Goal: Task Accomplishment & Management: Complete application form

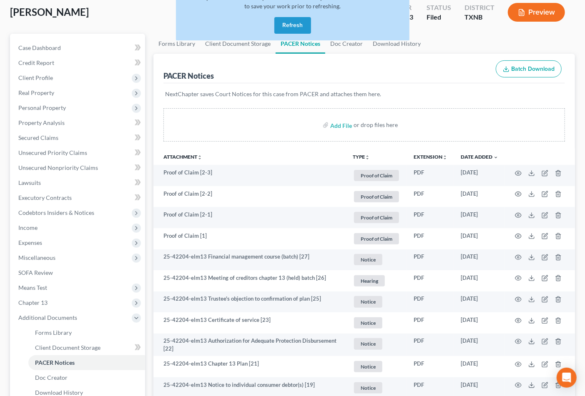
scroll to position [46, 0]
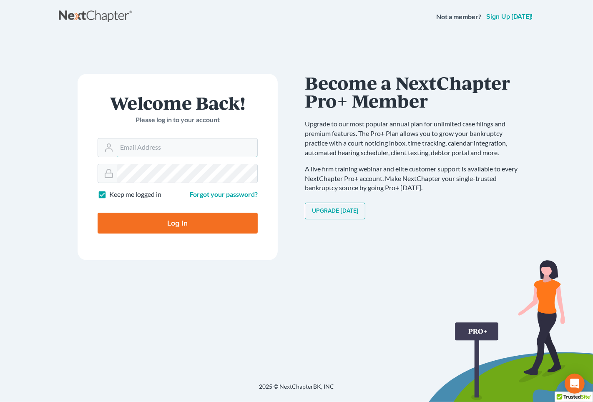
type input "imgparalegal@gmail.com"
click at [195, 221] on input "Log In" at bounding box center [178, 223] width 160 height 21
type input "Thinking..."
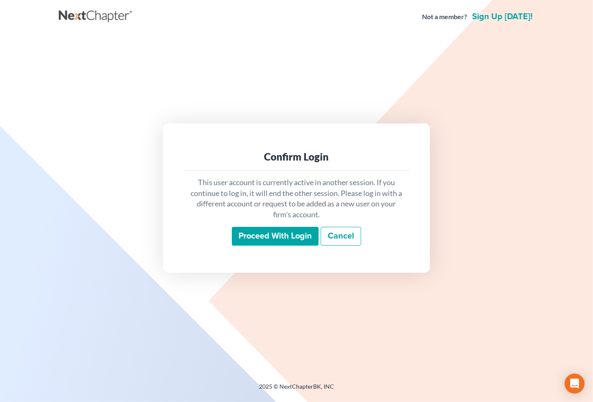
click at [265, 238] on input "Proceed with login" at bounding box center [275, 236] width 87 height 19
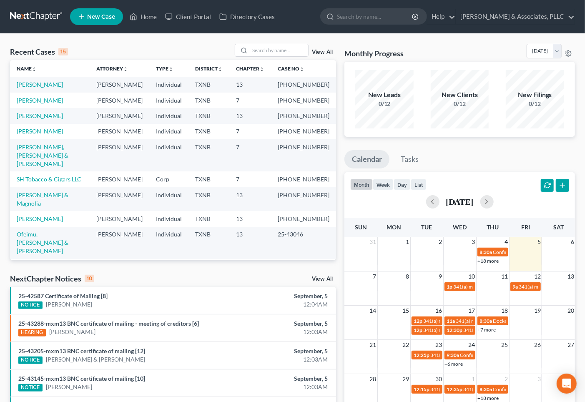
click at [272, 401] on html "Home New Case Client Portal Directory Cases [PERSON_NAME] & Associates, PLLC [E…" at bounding box center [292, 300] width 585 height 600
click at [262, 48] on input "search" at bounding box center [279, 50] width 58 height 12
type input "[PERSON_NAME]"
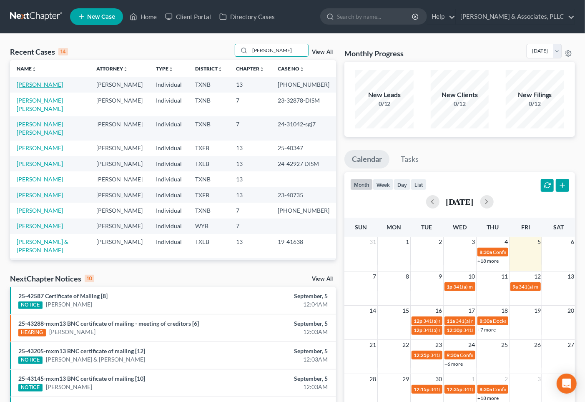
click at [55, 83] on link "Rodriguez, Glenda" at bounding box center [40, 84] width 46 height 7
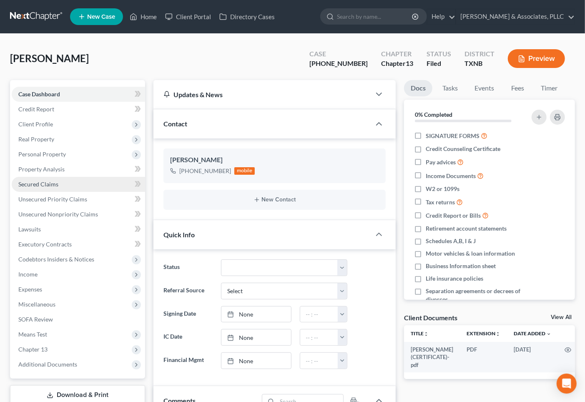
click at [53, 186] on span "Secured Claims" at bounding box center [38, 183] width 40 height 7
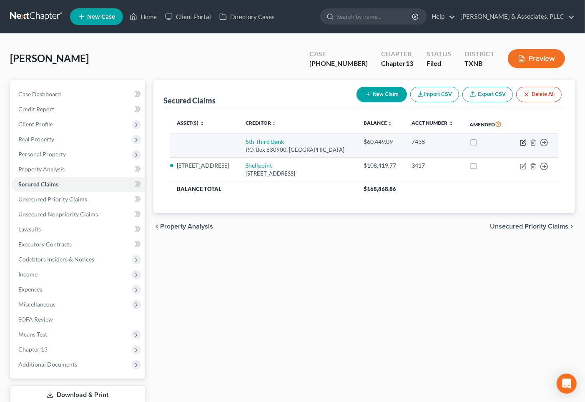
click at [523, 144] on icon "button" at bounding box center [523, 142] width 7 height 7
select select "36"
select select "2"
select select "1"
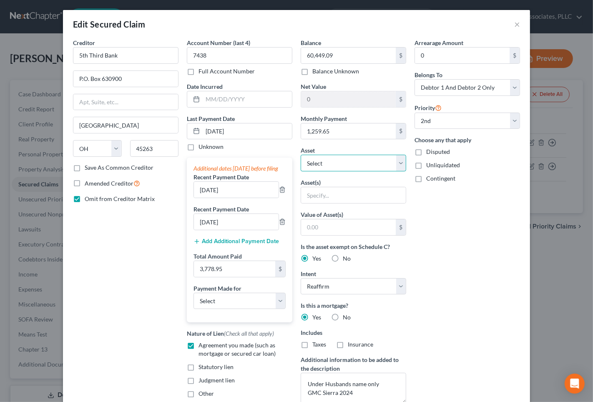
click at [380, 165] on select "Select Other Multiple Assets Resource One CU Acc*****2294 (Husband's Business A…" at bounding box center [352, 163] width 105 height 17
click at [300, 155] on select "Select Other Multiple Assets Resource One CU Acc*****2294 (Husband's Business A…" at bounding box center [352, 163] width 105 height 17
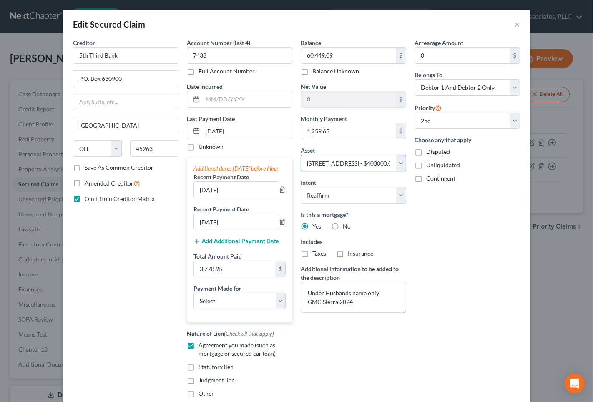
click at [368, 165] on select "Select Other Multiple Assets Resource One CU Acc*****2294 (Husband's Business A…" at bounding box center [352, 163] width 105 height 17
select select "0"
click at [300, 155] on select "Select Other Multiple Assets Resource One CU Acc*****2294 (Husband's Business A…" at bounding box center [352, 163] width 105 height 17
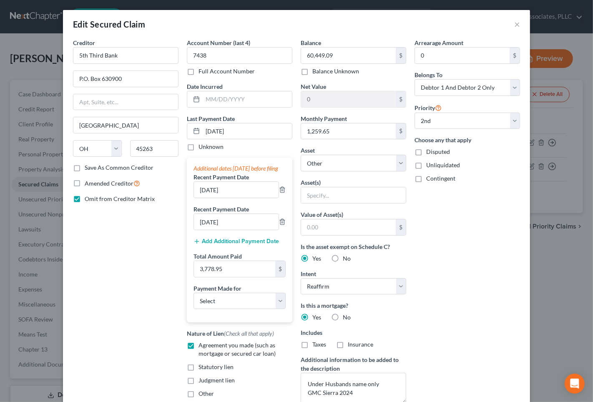
click at [437, 269] on div "Arrearage Amount 0 $ Belongs To * Select Debtor 1 Only Debtor 2 Only Debtor 1 A…" at bounding box center [467, 224] width 114 height 372
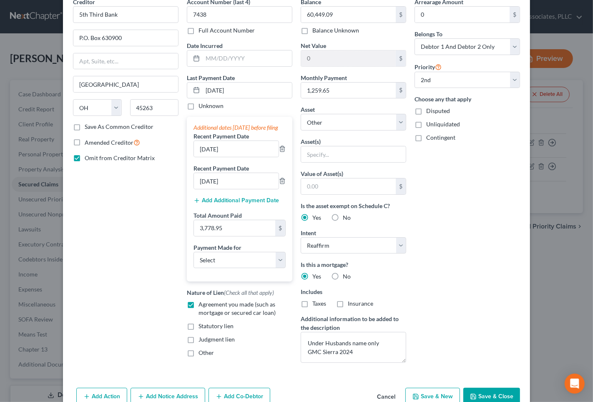
scroll to position [88, 0]
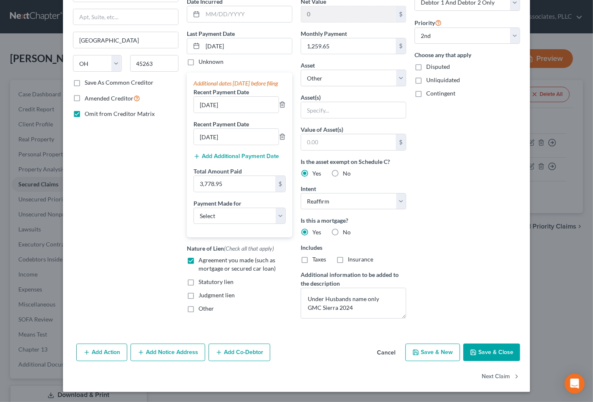
click at [496, 358] on button "Save & Close" at bounding box center [491, 352] width 57 height 18
select select
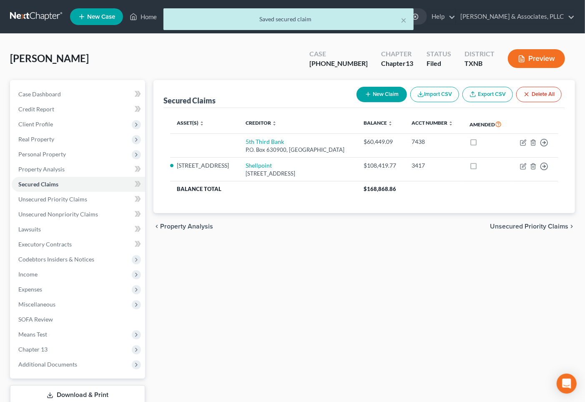
click at [258, 286] on div "Secured Claims New Claim Import CSV Export CSV Delete All Asset(s) expand_more …" at bounding box center [364, 242] width 430 height 325
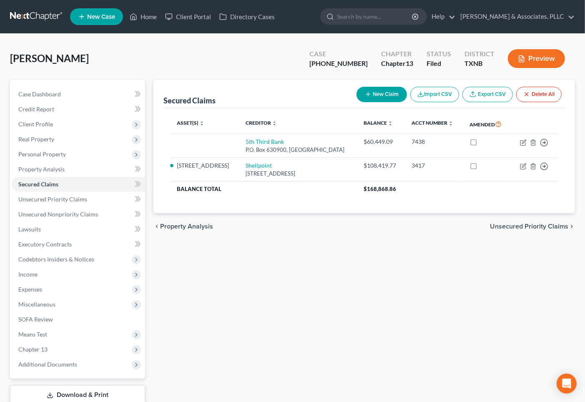
click at [388, 98] on button "New Claim" at bounding box center [381, 94] width 50 height 15
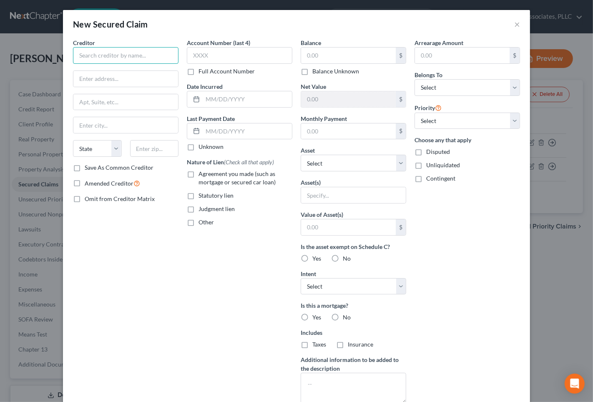
click at [116, 56] on input "text" at bounding box center [125, 55] width 105 height 17
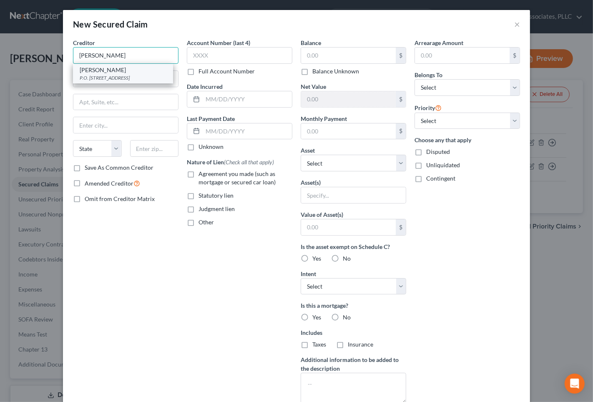
type input "Mr. Cooper"
click at [102, 79] on div "P.O. Box 619097, Dallas, TX 75261" at bounding box center [123, 77] width 87 height 7
type input "P.O. Box 619097"
type input "Dallas"
select select "45"
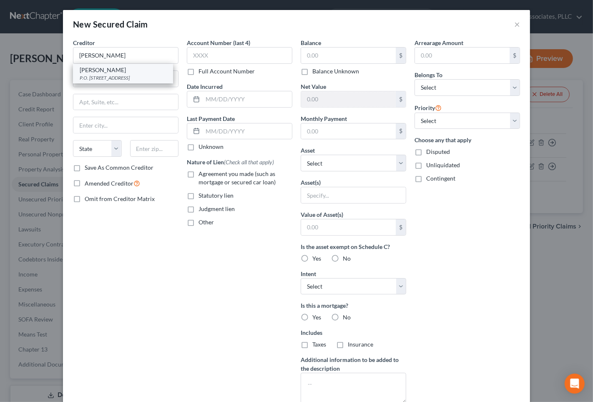
type input "75261"
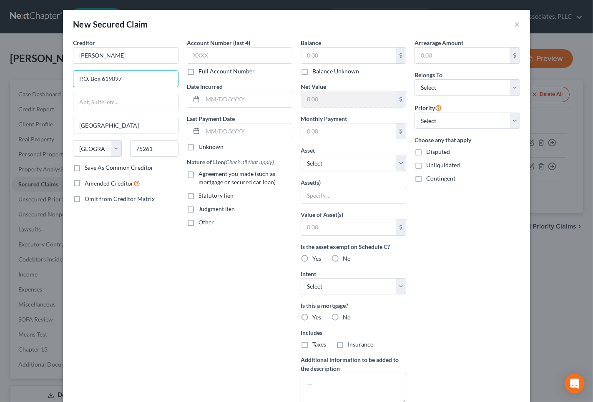
drag, startPoint x: 100, startPoint y: 78, endPoint x: 160, endPoint y: 68, distance: 60.3
click at [160, 73] on input "P.O. Box 619097" at bounding box center [125, 79] width 105 height 16
type input "P.O. Box 650783"
type input "75265"
click at [199, 58] on input "text" at bounding box center [239, 55] width 105 height 17
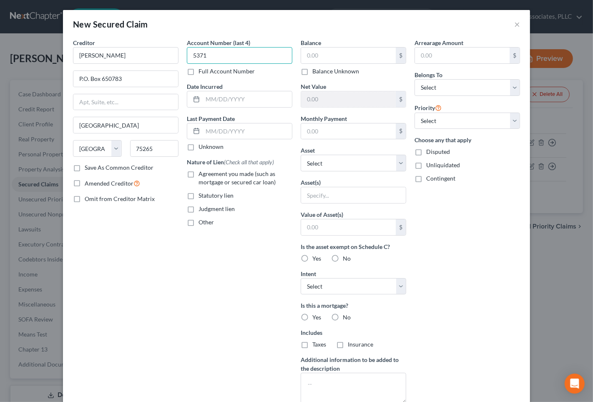
type input "5371"
click at [311, 60] on input "text" at bounding box center [348, 56] width 95 height 16
type input "168,202.99"
click at [325, 126] on input "text" at bounding box center [348, 131] width 95 height 16
type input "786.97"
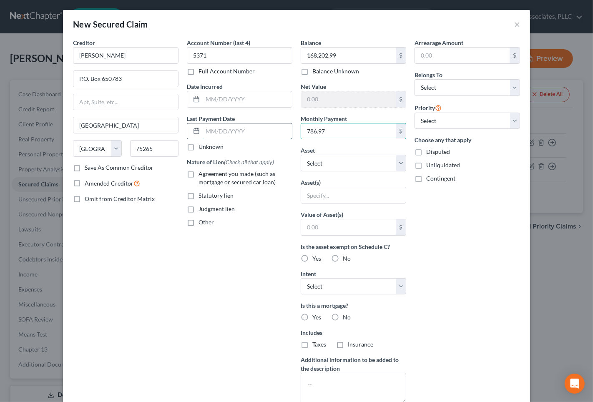
click at [205, 130] on input "text" at bounding box center [247, 131] width 89 height 16
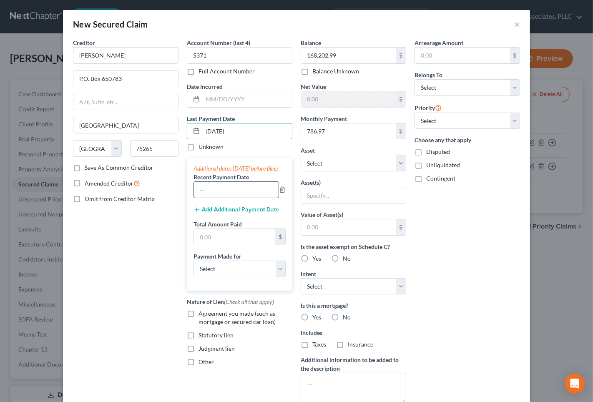
type input "8/10/2025"
click at [221, 198] on input "text" at bounding box center [236, 190] width 85 height 16
type input "7/10/2025"
click at [227, 213] on button "Add Additional Payment Date" at bounding box center [235, 209] width 85 height 7
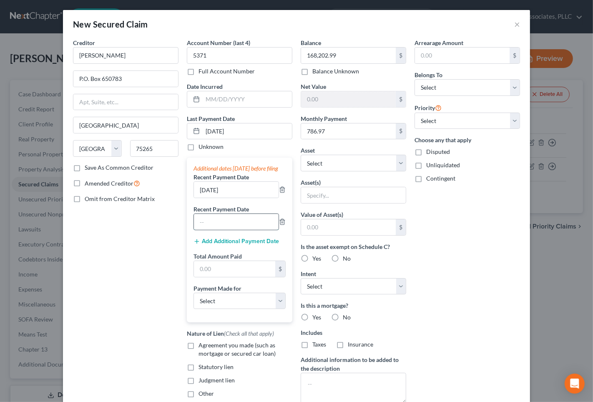
click at [210, 230] on input "text" at bounding box center [236, 222] width 85 height 16
type input "6/10/2025"
click at [198, 272] on input "text" at bounding box center [234, 269] width 81 height 16
click at [343, 163] on select "Select Other Multiple Assets Resource One CU Acc*****2294 (Husband's Business A…" at bounding box center [352, 163] width 105 height 17
select select "5"
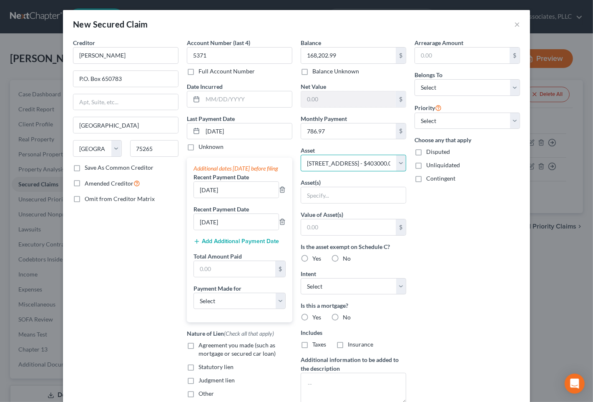
click at [300, 155] on select "Select Other Multiple Assets Resource One CU Acc*****2294 (Husband's Business A…" at bounding box center [352, 163] width 105 height 17
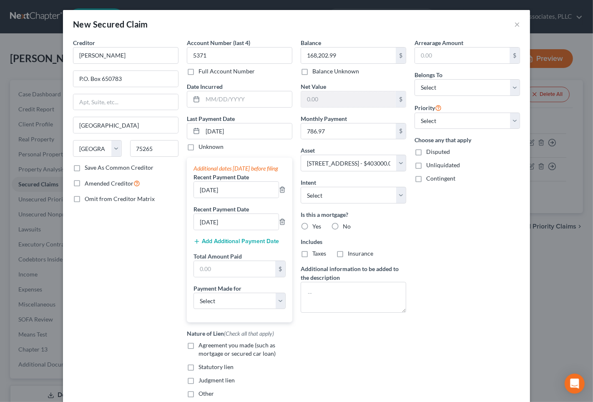
click at [312, 226] on span "Yes" at bounding box center [316, 226] width 9 height 7
click at [315, 226] on input "Yes" at bounding box center [317, 224] width 5 height 5
radio input "true"
click at [312, 255] on span "Taxes" at bounding box center [319, 253] width 14 height 7
click at [315, 255] on input "Taxes" at bounding box center [317, 251] width 5 height 5
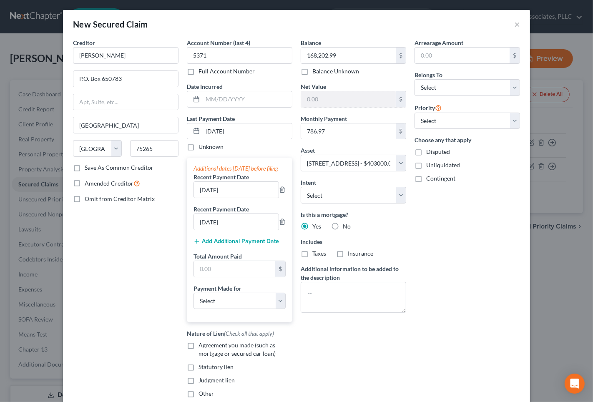
checkbox input "true"
click at [344, 259] on div "Balance 168,202.99 $ Balance Unknown Balance Undetermined 168,202.99 $ Balance …" at bounding box center [353, 221] width 114 height 366
click at [348, 256] on label "Insurance" at bounding box center [360, 253] width 25 height 8
click at [351, 255] on input "Insurance" at bounding box center [353, 251] width 5 height 5
checkbox input "true"
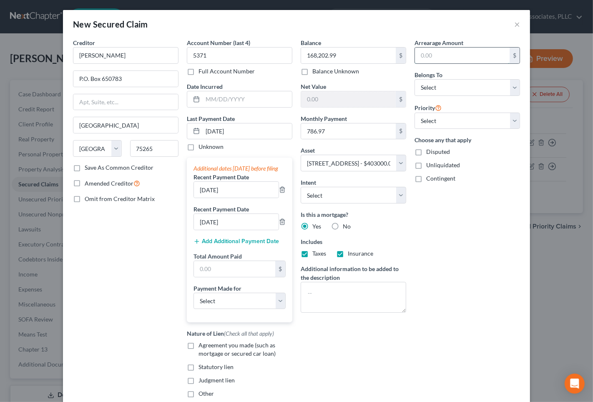
click at [467, 55] on input "text" at bounding box center [462, 56] width 95 height 16
click at [446, 315] on div "Arrearage Amount $ Belongs To * Select Debtor 1 Only Debtor 2 Only Debtor 1 And…" at bounding box center [467, 221] width 114 height 366
click at [443, 123] on select "Select 1st 3rd 4th 5th 6th 7th 8th 9th 10th 11th 12th 13th 14th 15th 16th 17th …" at bounding box center [466, 121] width 105 height 17
select select "0"
click at [414, 113] on select "Select 1st 3rd 4th 5th 6th 7th 8th 9th 10th 11th 12th 13th 14th 15th 16th 17th …" at bounding box center [466, 121] width 105 height 17
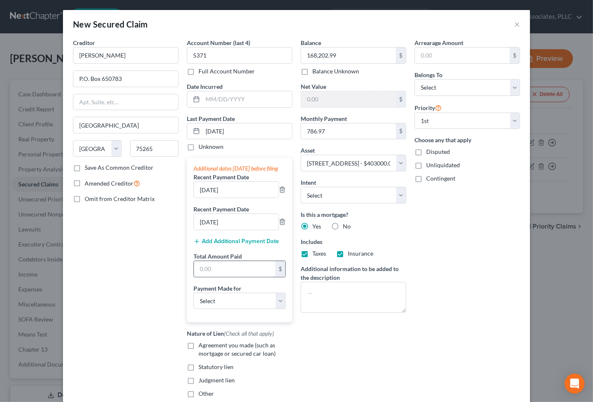
click at [236, 277] on input "text" at bounding box center [234, 269] width 81 height 16
type input "2,360.91"
click at [245, 309] on select "Select Car Credit Card Loan Repayment Mortgage Other Suppliers Or Vendors" at bounding box center [239, 301] width 92 height 17
select select "3"
click at [193, 301] on select "Select Car Credit Card Loan Repayment Mortgage Other Suppliers Or Vendors" at bounding box center [239, 301] width 92 height 17
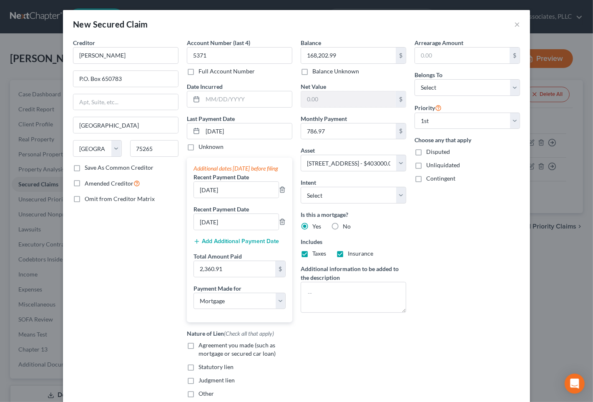
click at [320, 349] on div "Balance 168,202.99 $ Balance Unknown Balance Undetermined 168,202.99 $ Balance …" at bounding box center [353, 221] width 114 height 366
click at [247, 357] on span "Agreement you made (such as mortgage or secured car loan)" at bounding box center [236, 348] width 77 height 15
click at [207, 346] on input "Agreement you made (such as mortgage or secured car loan)" at bounding box center [204, 343] width 5 height 5
checkbox input "true"
click at [88, 201] on span "Omit from Creditor Matrix" at bounding box center [120, 198] width 70 height 7
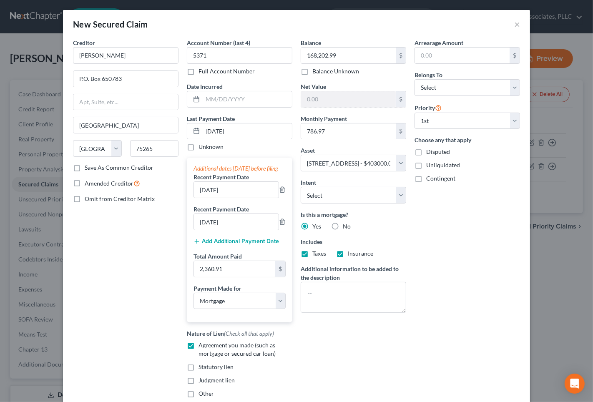
click at [88, 200] on input "Omit from Creditor Matrix" at bounding box center [90, 197] width 5 height 5
checkbox input "true"
click at [324, 297] on textarea at bounding box center [352, 297] width 105 height 31
drag, startPoint x: 320, startPoint y: 293, endPoint x: 308, endPoint y: 294, distance: 12.1
click at [308, 294] on textarea "Under husbands name only." at bounding box center [352, 297] width 105 height 31
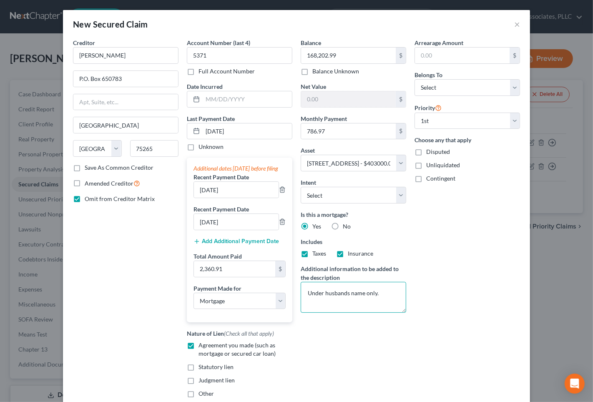
click at [335, 301] on textarea "Under husbands name only." at bounding box center [352, 297] width 105 height 31
click at [343, 294] on textarea "Under husbands name only." at bounding box center [352, 297] width 105 height 31
type textarea "Under husband's name only."
click at [437, 283] on div "Arrearage Amount $ Belongs To * Select Debtor 1 Only Debtor 2 Only Debtor 1 And…" at bounding box center [467, 221] width 114 height 366
click at [428, 310] on div "Arrearage Amount $ Belongs To * Select Debtor 1 Only Debtor 2 Only Debtor 1 And…" at bounding box center [467, 221] width 114 height 366
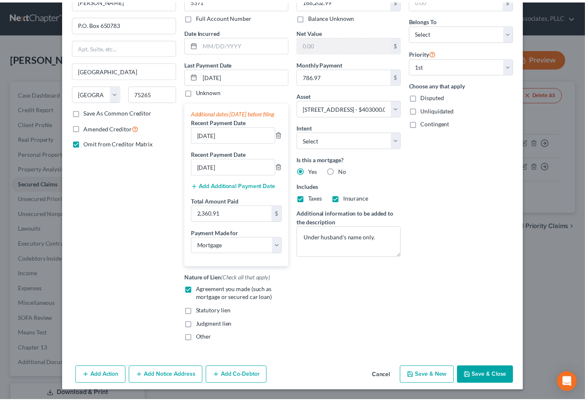
scroll to position [64, 0]
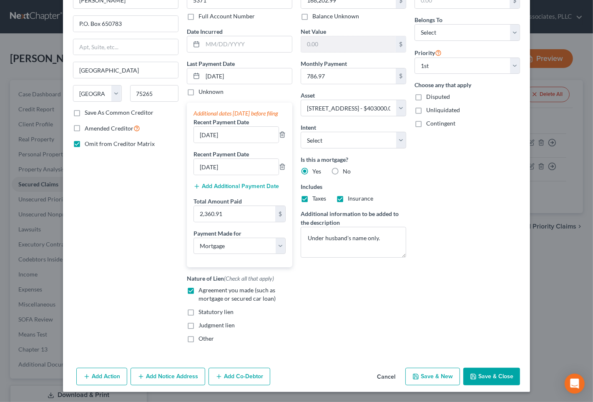
click at [490, 380] on button "Save & Close" at bounding box center [491, 377] width 57 height 18
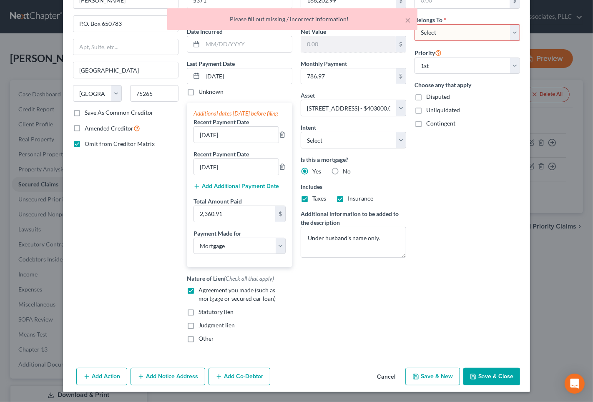
click at [445, 23] on div "× Please fill out missing / incorrect information!" at bounding box center [292, 21] width 593 height 26
click at [444, 27] on div "× Please fill out missing / incorrect information!" at bounding box center [292, 21] width 593 height 26
click at [510, 26] on div "× Please fill out missing / incorrect information!" at bounding box center [292, 21] width 593 height 26
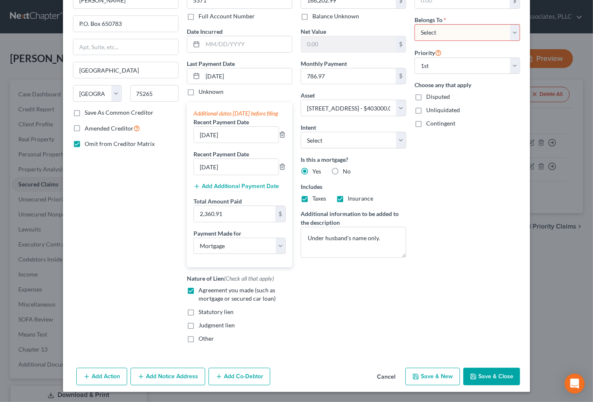
click at [465, 24] on select "Select Debtor 1 Only Debtor 2 Only Debtor 1 And Debtor 2 Only At Least One Of T…" at bounding box center [466, 32] width 105 height 17
select select "2"
click at [414, 24] on select "Select Debtor 1 Only Debtor 2 Only Debtor 1 And Debtor 2 Only At Least One Of T…" at bounding box center [466, 32] width 105 height 17
click at [486, 378] on button "Save & Close" at bounding box center [491, 377] width 57 height 18
select select
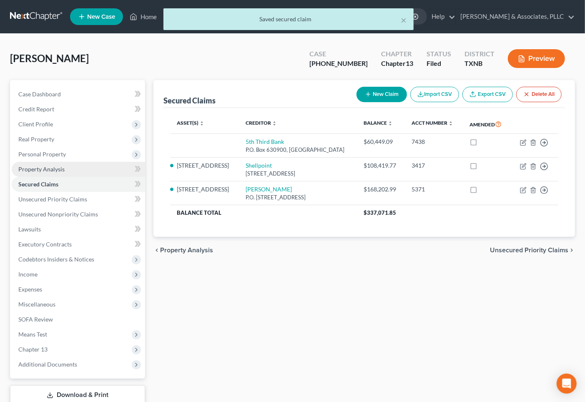
click at [44, 167] on span "Property Analysis" at bounding box center [41, 168] width 46 height 7
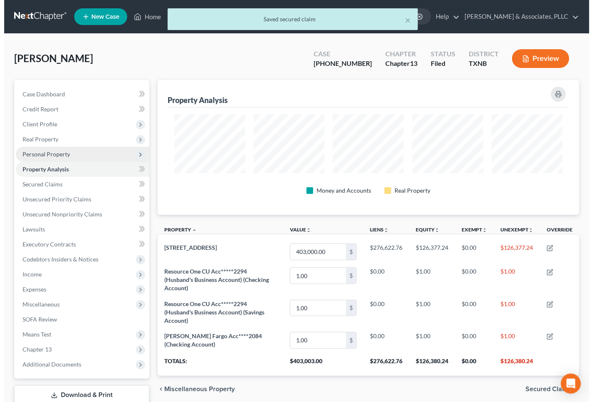
scroll to position [134, 422]
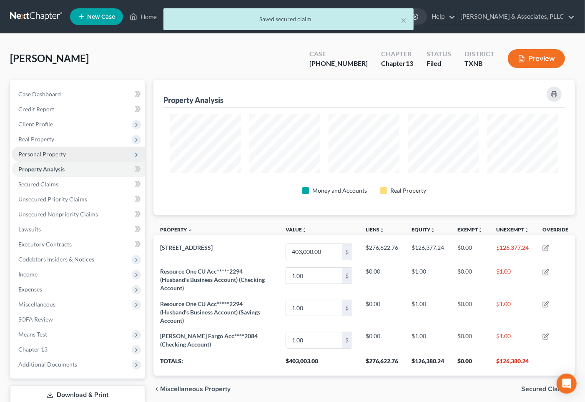
click at [44, 154] on span "Personal Property" at bounding box center [42, 153] width 48 height 7
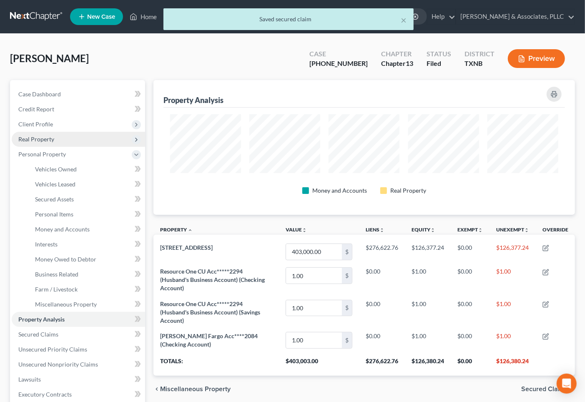
click at [46, 143] on span "Real Property" at bounding box center [78, 139] width 133 height 15
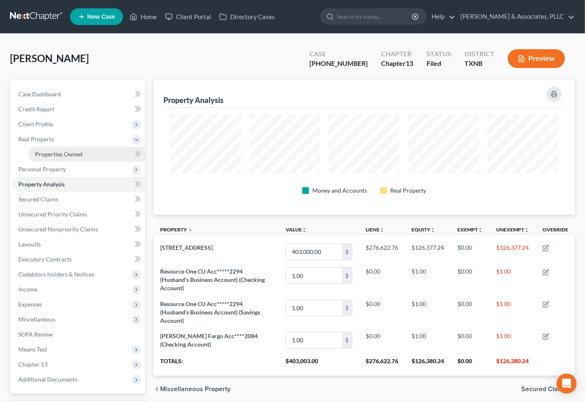
click at [46, 153] on span "Properties Owned" at bounding box center [59, 153] width 48 height 7
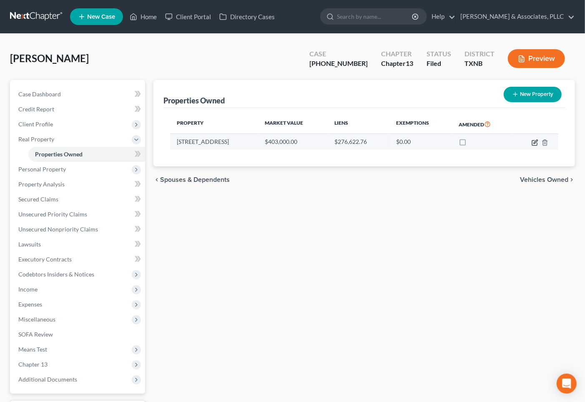
click at [537, 141] on icon "button" at bounding box center [534, 142] width 7 height 7
select select "45"
select select "0"
select select "1"
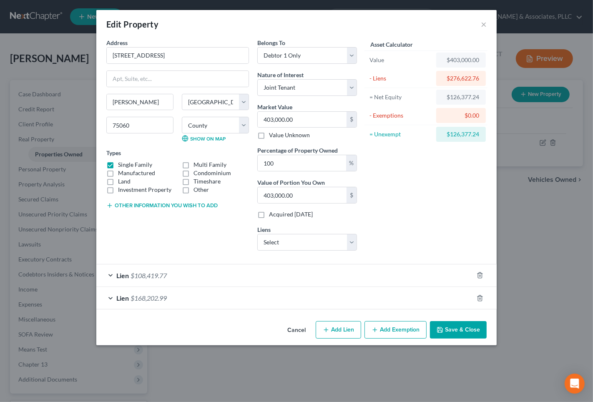
click at [309, 275] on div "Lien $108,419.77" at bounding box center [284, 275] width 377 height 22
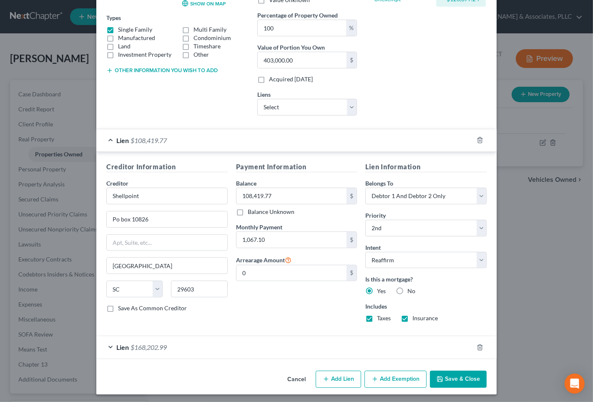
scroll to position [138, 0]
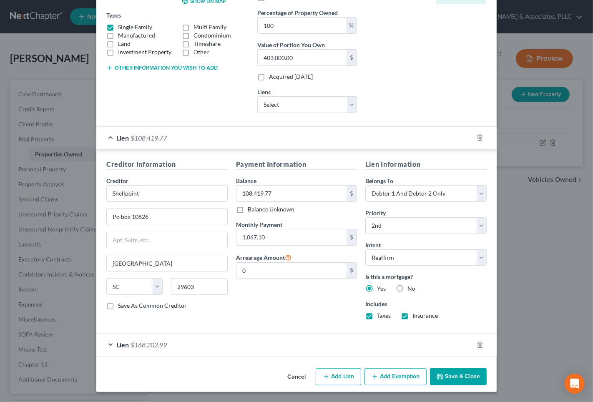
click at [377, 317] on label "Taxes" at bounding box center [384, 315] width 14 height 8
click at [380, 317] on input "Taxes" at bounding box center [382, 313] width 5 height 5
checkbox input "false"
click at [412, 317] on label "Insurance" at bounding box center [424, 315] width 25 height 8
click at [415, 317] on input "Insurance" at bounding box center [417, 313] width 5 height 5
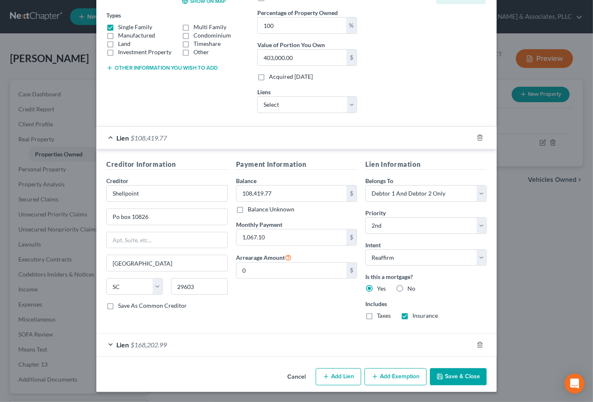
checkbox input "false"
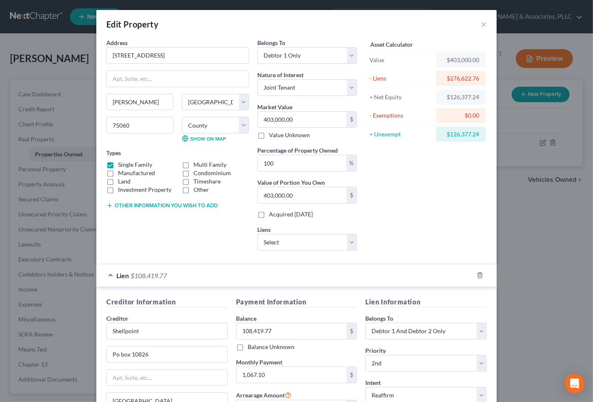
click at [400, 160] on div "Asset Calculator Value $403,000.00 - Liens $276,622.76 = Net Equity $126,377.24…" at bounding box center [426, 147] width 130 height 219
click at [363, 215] on div "Asset Calculator Value $403,000.00 - Liens $276,622.76 = Net Equity $126,377.24…" at bounding box center [426, 147] width 130 height 219
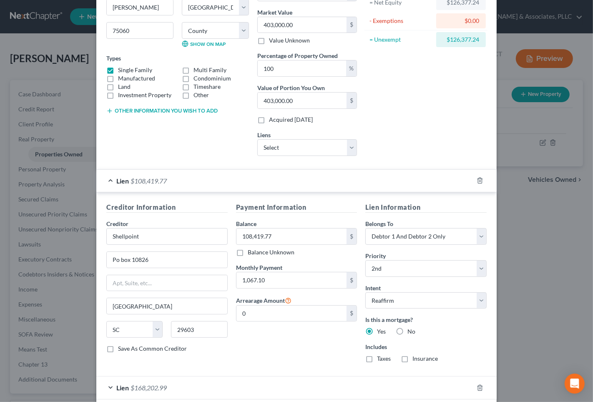
scroll to position [138, 0]
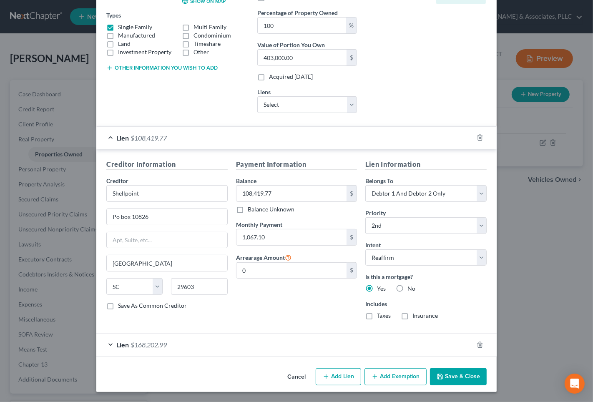
click at [440, 288] on div "Is this a mortgage? Yes No" at bounding box center [425, 282] width 121 height 20
drag, startPoint x: 453, startPoint y: 376, endPoint x: 323, endPoint y: 314, distance: 144.1
click at [324, 314] on div "Edit Property × Address * 531 La Reunion Court Irving State AL AK AR AZ CA CO C…" at bounding box center [296, 131] width 400 height 519
click at [323, 314] on div "Payment Information Balance 108,419.77 $ Balance Unknown Balance Undetermined 1…" at bounding box center [297, 242] width 130 height 167
click at [377, 318] on label "Taxes" at bounding box center [384, 315] width 14 height 8
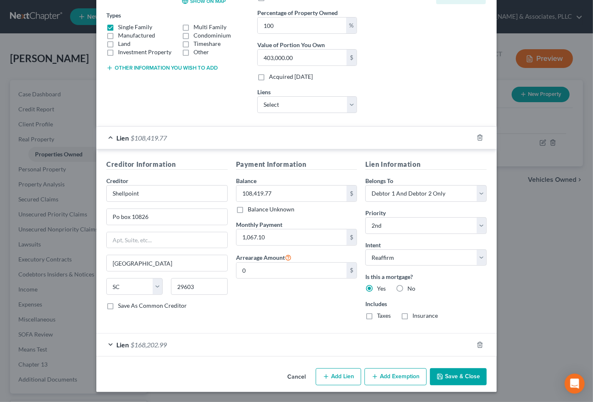
click at [380, 317] on input "Taxes" at bounding box center [382, 313] width 5 height 5
click at [377, 313] on label "Taxes" at bounding box center [384, 315] width 14 height 8
click at [380, 313] on input "Taxes" at bounding box center [382, 313] width 5 height 5
checkbox input "false"
click at [377, 285] on label "Yes" at bounding box center [381, 288] width 9 height 8
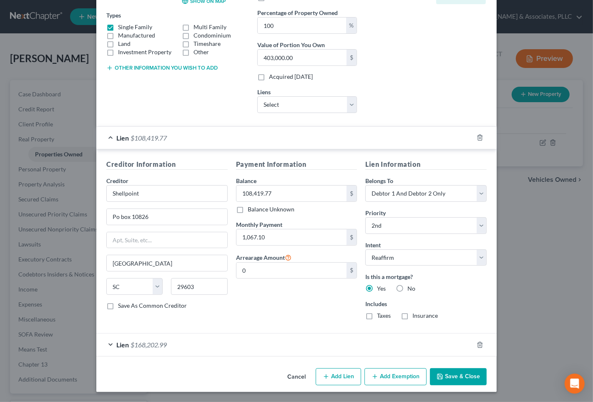
click at [380, 285] on input "Yes" at bounding box center [382, 286] width 5 height 5
drag, startPoint x: 210, startPoint y: 330, endPoint x: 231, endPoint y: 326, distance: 22.1
click at [209, 330] on div "Creditor Information Creditor * Shellpoint Po box 10826 Greenville State AL AK …" at bounding box center [296, 241] width 400 height 184
click at [383, 259] on select "Select Surrender Redeem Reaffirm Avoid Other" at bounding box center [425, 257] width 121 height 17
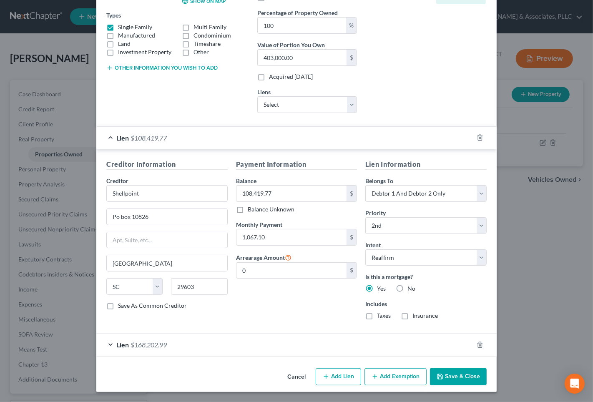
click at [448, 372] on button "Save & Close" at bounding box center [458, 377] width 57 height 18
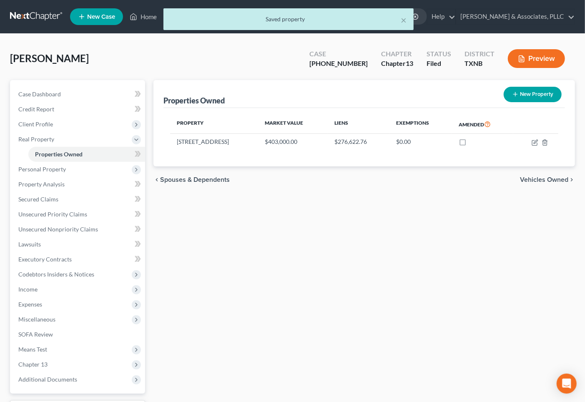
click at [376, 258] on div "Properties Owned New Property Property Market Value Liens Exemptions Amended 53…" at bounding box center [364, 250] width 430 height 340
click at [534, 145] on icon "button" at bounding box center [534, 142] width 5 height 5
select select "45"
select select "56"
select select "0"
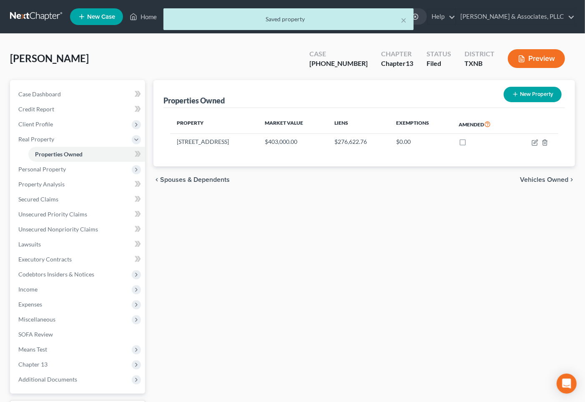
select select "1"
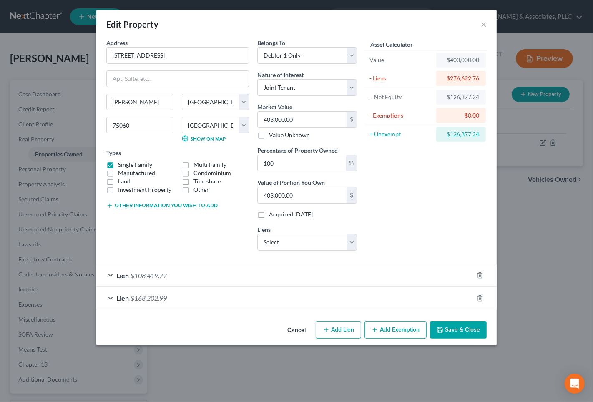
click at [375, 331] on line "button" at bounding box center [375, 330] width 0 height 4
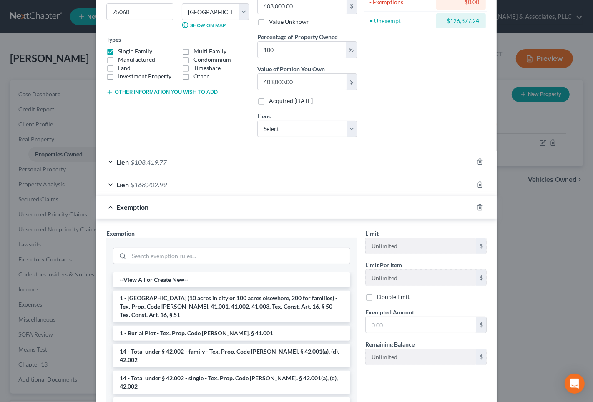
scroll to position [0, 0]
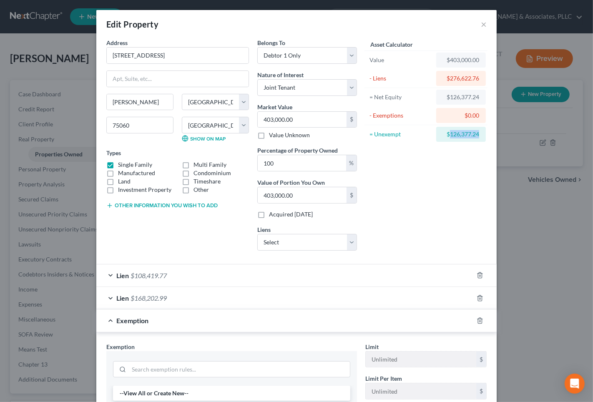
drag, startPoint x: 445, startPoint y: 134, endPoint x: 481, endPoint y: 134, distance: 35.8
click at [481, 134] on div "$126,377.24" at bounding box center [461, 134] width 50 height 15
copy div "126,377.24"
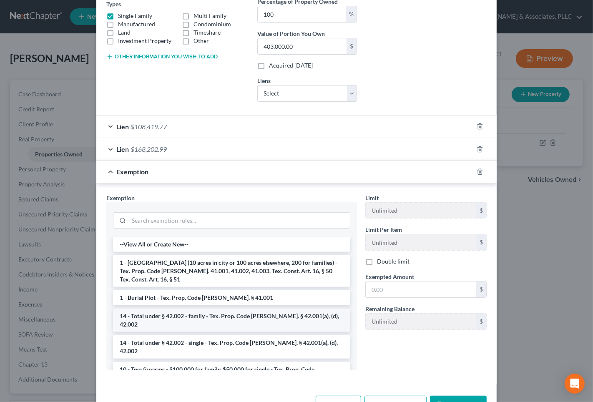
scroll to position [177, 0]
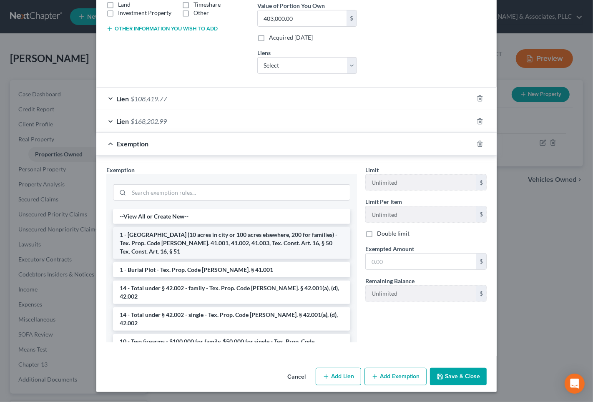
click at [166, 240] on li "1 - Homestead (10 acres in city or 100 acres elsewhere, 200 for families) - Tex…" at bounding box center [231, 243] width 237 height 32
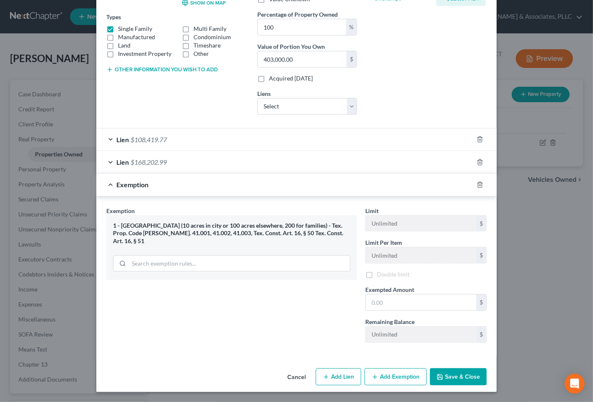
scroll to position [138, 0]
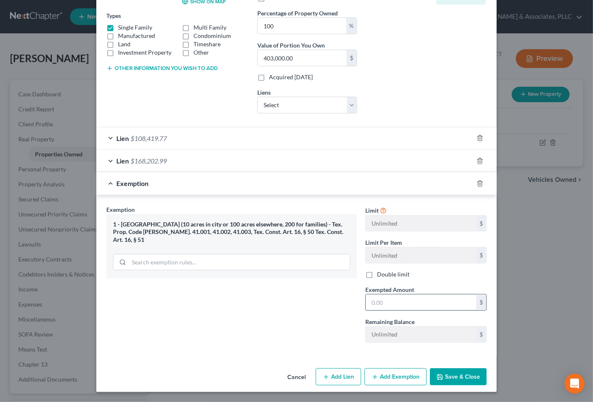
click at [392, 305] on input "text" at bounding box center [420, 302] width 110 height 16
paste input "126,377.24"
type input "126,377.24"
click at [198, 319] on div "Exemption Set must be selected for CA. Exemption * 1 - Homestead (10 acres in c…" at bounding box center [231, 277] width 259 height 144
click at [461, 384] on button "Save & Close" at bounding box center [458, 377] width 57 height 18
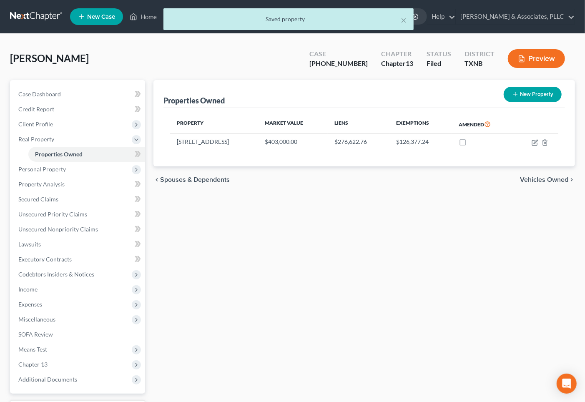
drag, startPoint x: 346, startPoint y: 306, endPoint x: 341, endPoint y: 302, distance: 6.6
click at [346, 305] on div "Properties Owned New Property Property Market Value Liens Exemptions Amended 53…" at bounding box center [364, 250] width 430 height 340
click at [555, 178] on span "Vehicles Owned" at bounding box center [544, 179] width 48 height 7
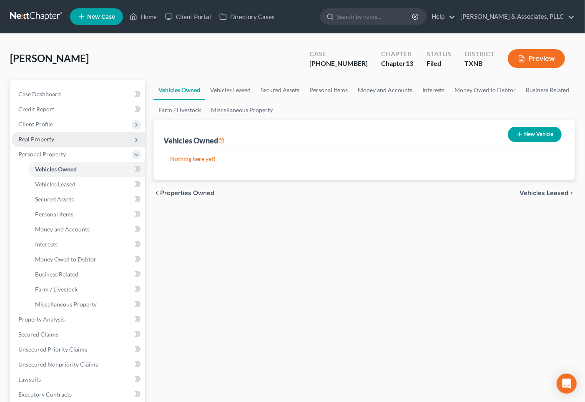
click at [52, 138] on span "Real Property" at bounding box center [36, 138] width 36 height 7
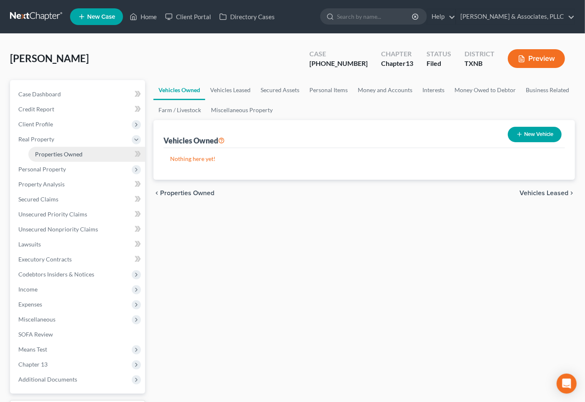
click at [57, 158] on link "Properties Owned" at bounding box center [86, 154] width 117 height 15
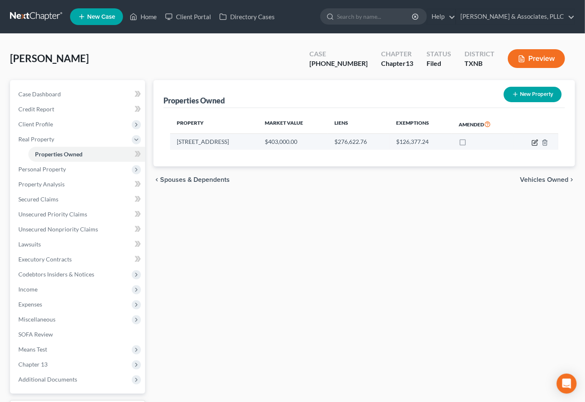
click at [536, 140] on icon "button" at bounding box center [535, 142] width 4 height 4
select select "45"
select select "56"
select select "0"
select select "1"
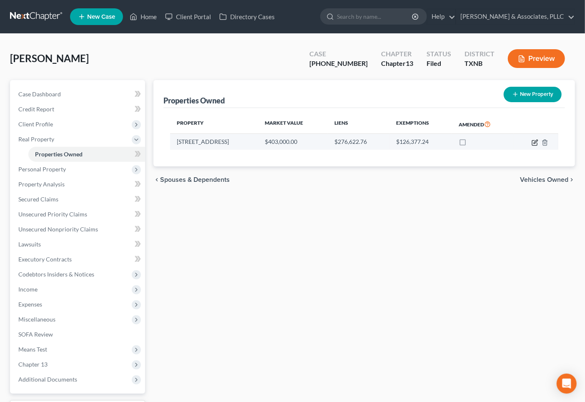
select select "42"
select select "2"
select select "0"
select select "2"
select select "45"
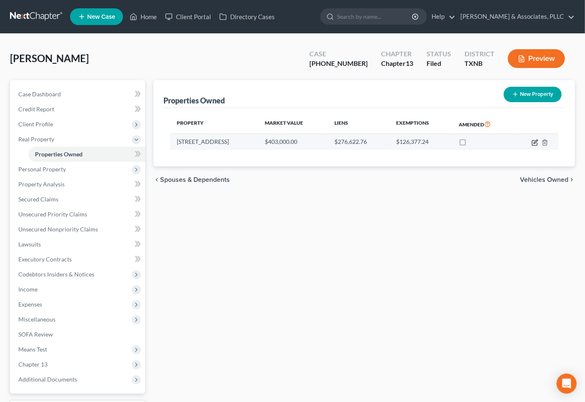
select select "2"
select select "0"
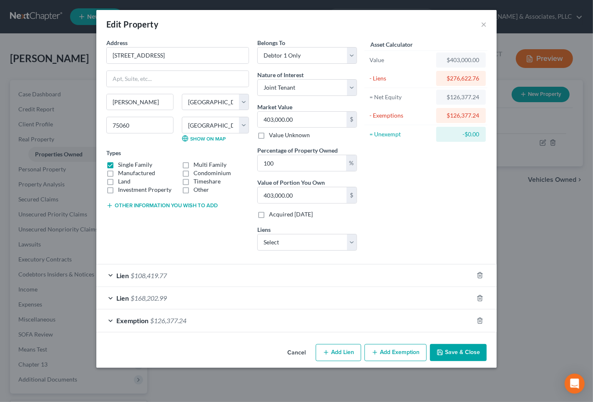
click at [319, 303] on div "Lien $168,202.99" at bounding box center [284, 298] width 377 height 22
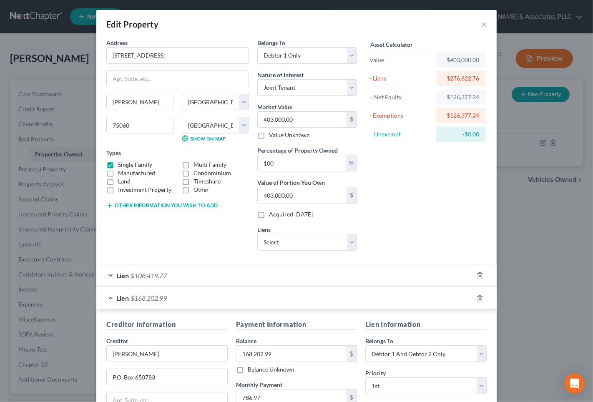
click at [275, 284] on div "Lien $108,419.77" at bounding box center [284, 275] width 377 height 22
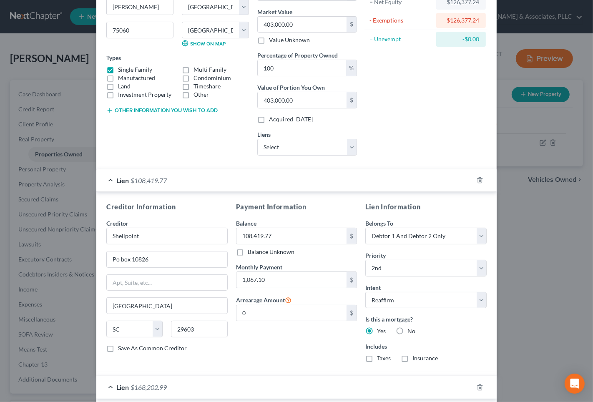
scroll to position [139, 0]
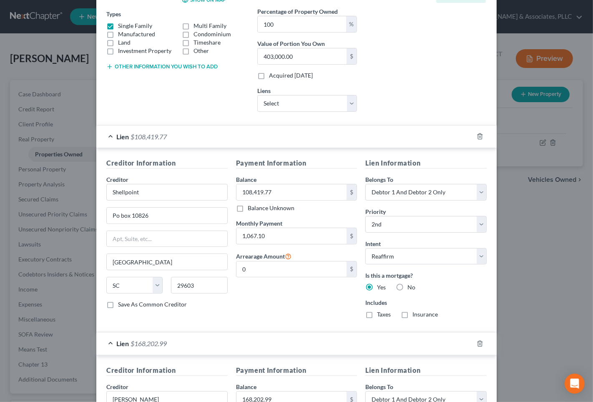
click at [415, 51] on div "Asset Calculator Value $403,000.00 - Liens $276,622.76 = Net Equity $126,377.24…" at bounding box center [426, 9] width 130 height 219
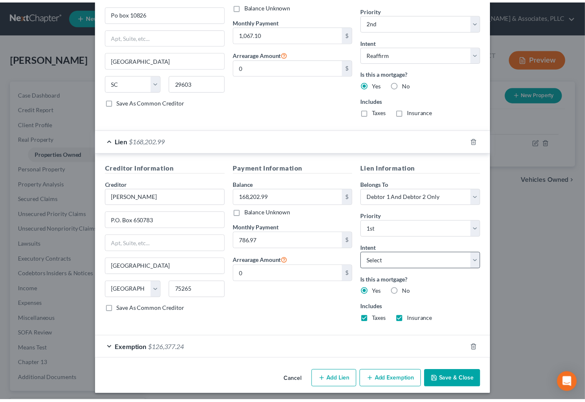
scroll to position [346, 0]
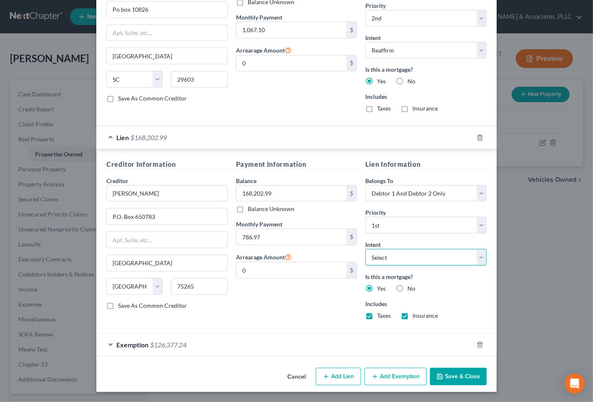
click at [397, 259] on select "Select Surrender Redeem Reaffirm Avoid Other" at bounding box center [425, 257] width 121 height 17
select select "2"
click at [365, 249] on select "Select Surrender Redeem Reaffirm Avoid Other" at bounding box center [425, 257] width 121 height 17
click at [457, 375] on button "Save & Close" at bounding box center [458, 377] width 57 height 18
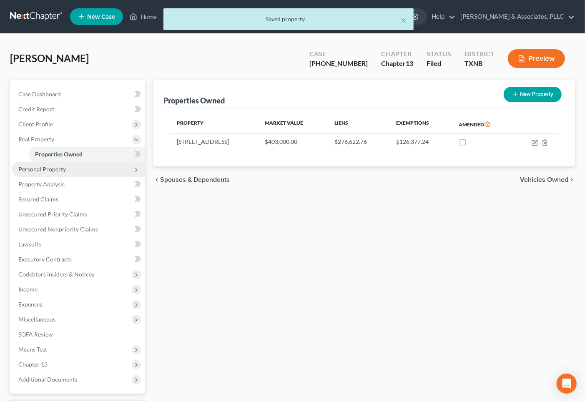
click at [40, 168] on span "Personal Property" at bounding box center [42, 168] width 48 height 7
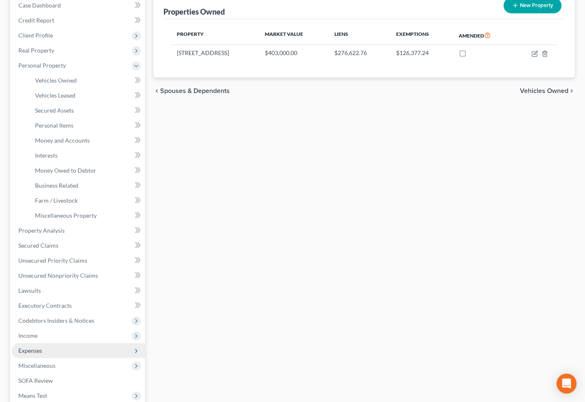
scroll to position [93, 0]
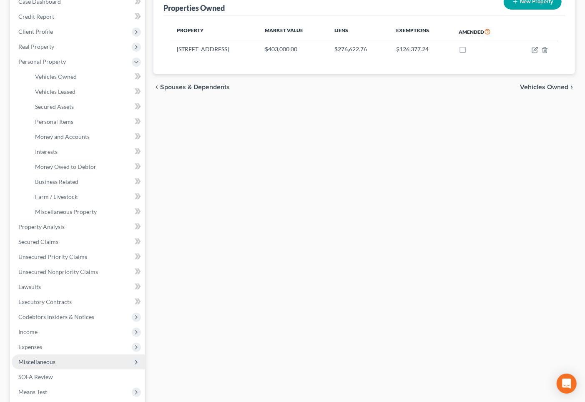
click at [56, 357] on span "Miscellaneous" at bounding box center [78, 361] width 133 height 15
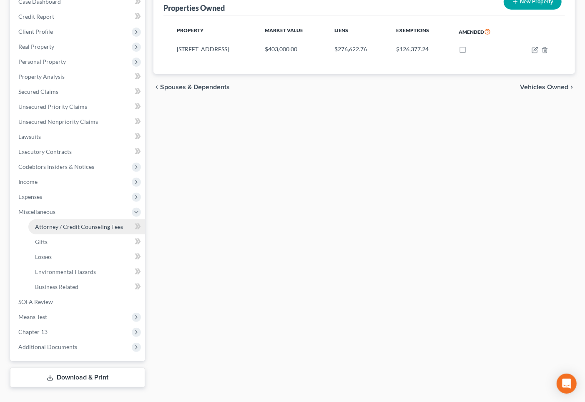
click at [43, 220] on link "Attorney / Credit Counseling Fees" at bounding box center [86, 226] width 117 height 15
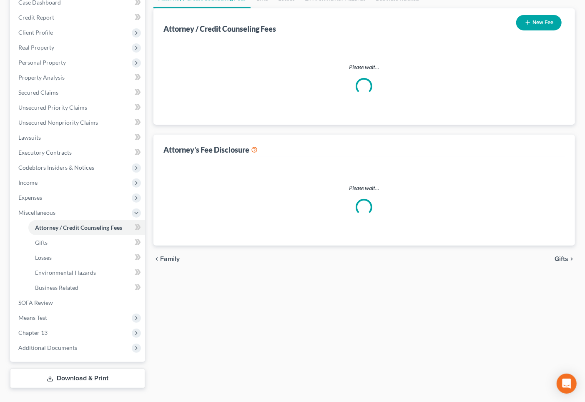
select select "0"
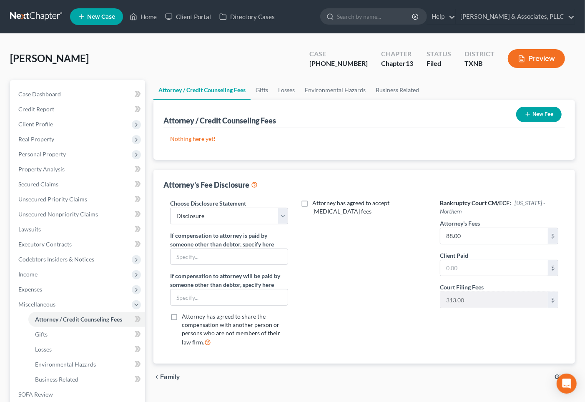
click at [546, 117] on button "New Fee" at bounding box center [538, 114] width 45 height 15
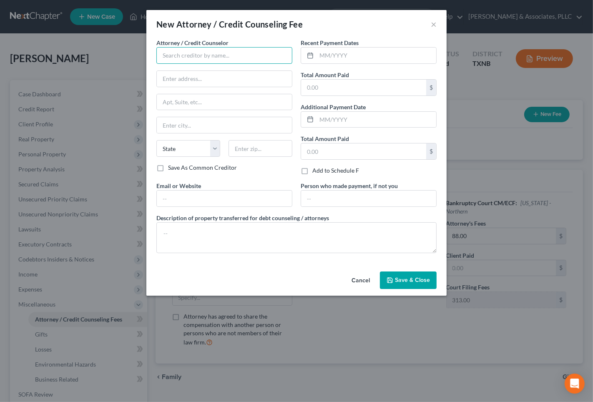
click at [212, 58] on input "text" at bounding box center [224, 55] width 136 height 17
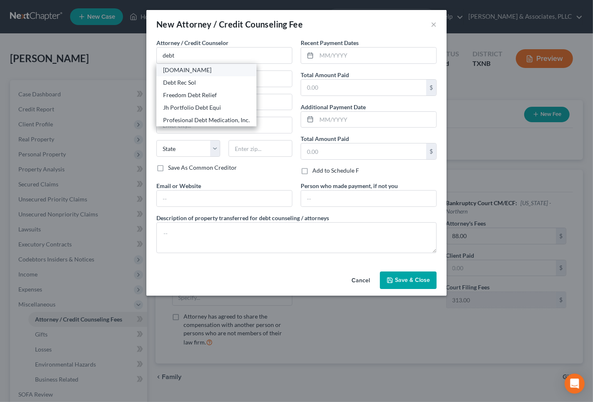
click at [205, 69] on div "Debthelper.com" at bounding box center [206, 70] width 87 height 8
type input "Debthelper.com"
type input "1325 N Congress Ave., #201"
type input "West Palm Beach"
select select "9"
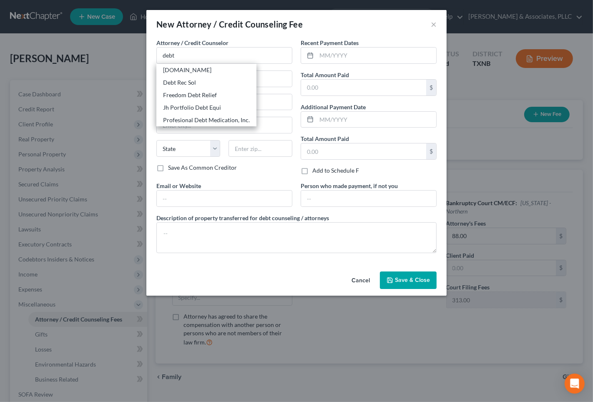
type input "33401"
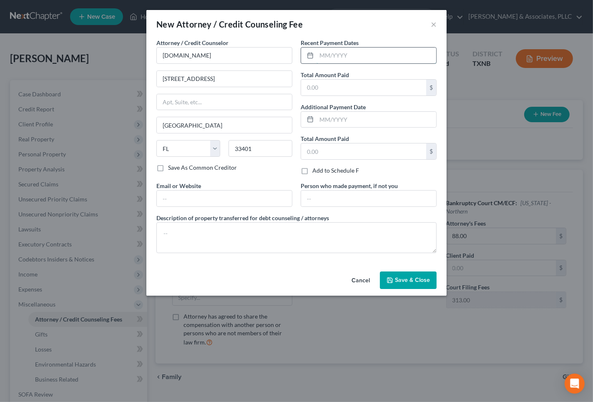
click at [324, 56] on input "text" at bounding box center [376, 56] width 120 height 16
type input "06/2025"
type input "2"
type input "25.00"
click at [416, 288] on button "Save & Close" at bounding box center [408, 280] width 57 height 18
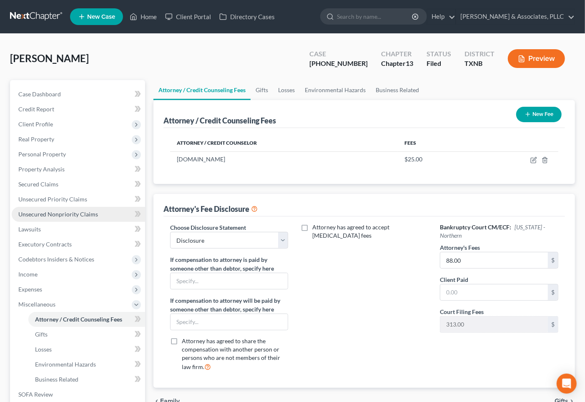
click at [46, 212] on span "Unsecured Nonpriority Claims" at bounding box center [58, 213] width 80 height 7
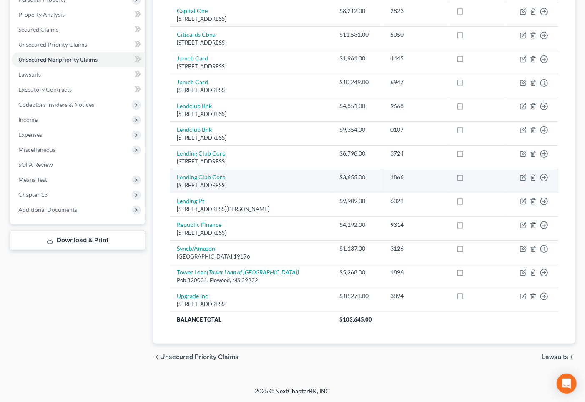
scroll to position [155, 0]
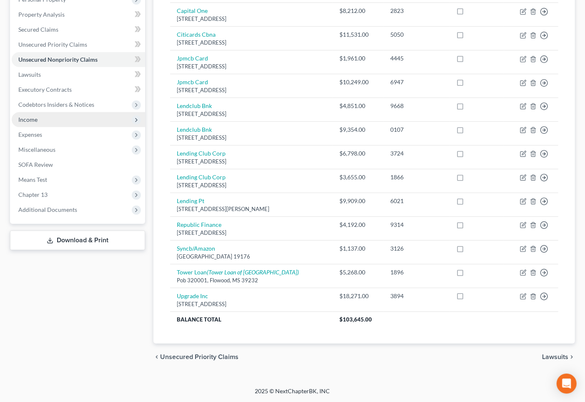
click at [54, 121] on span "Income" at bounding box center [78, 119] width 133 height 15
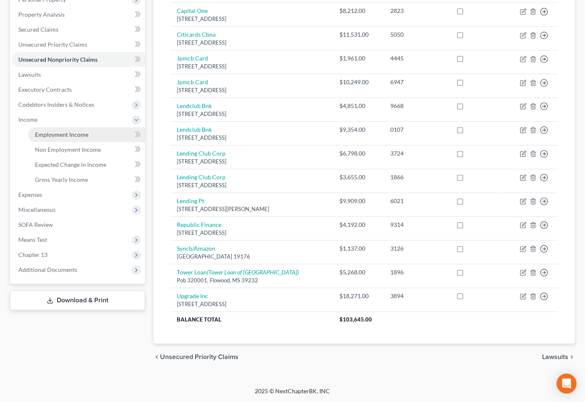
click at [61, 136] on span "Employment Income" at bounding box center [61, 134] width 53 height 7
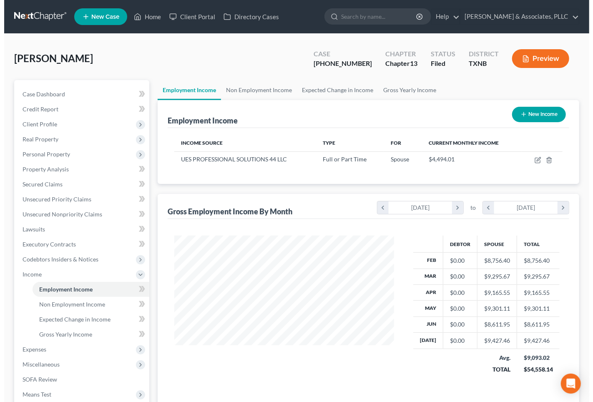
scroll to position [149, 236]
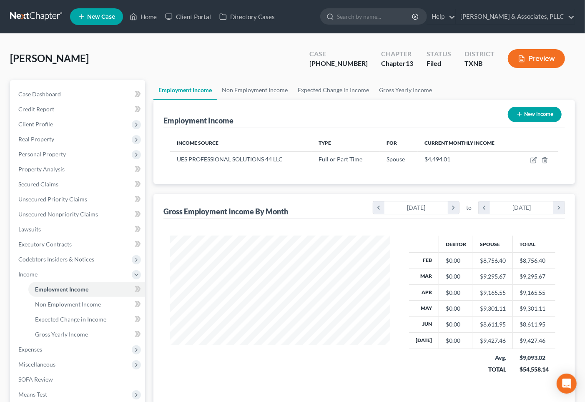
click at [519, 112] on icon "button" at bounding box center [519, 114] width 7 height 7
select select "0"
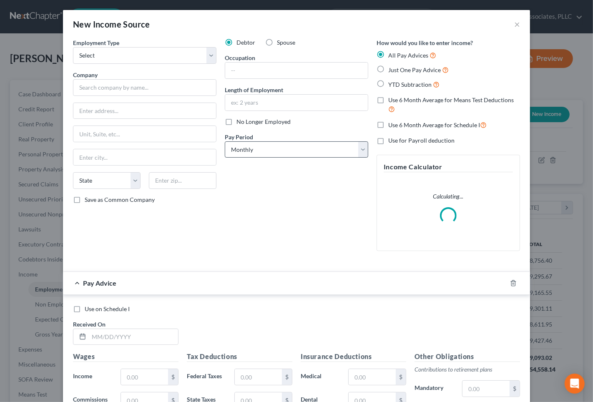
scroll to position [149, 240]
click at [147, 57] on select "Select Full or Part Time Employment Self Employment" at bounding box center [144, 55] width 143 height 17
select select "1"
click at [73, 47] on select "Select Full or Part Time Employment Self Employment" at bounding box center [144, 55] width 143 height 17
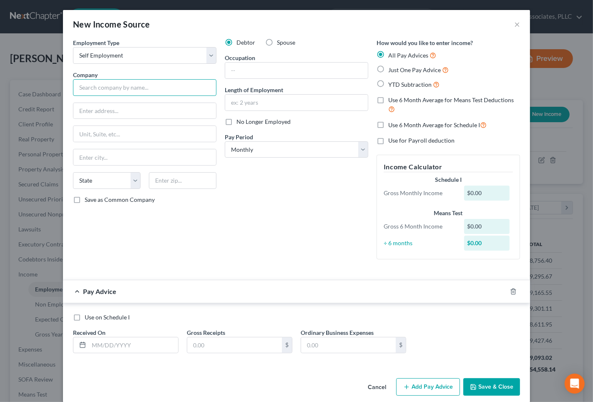
click at [135, 81] on input "text" at bounding box center [144, 87] width 143 height 17
click at [248, 78] on input "text" at bounding box center [296, 71] width 143 height 16
type input "Self Employed"
type input "h"
drag, startPoint x: 259, startPoint y: 71, endPoint x: 293, endPoint y: 70, distance: 33.8
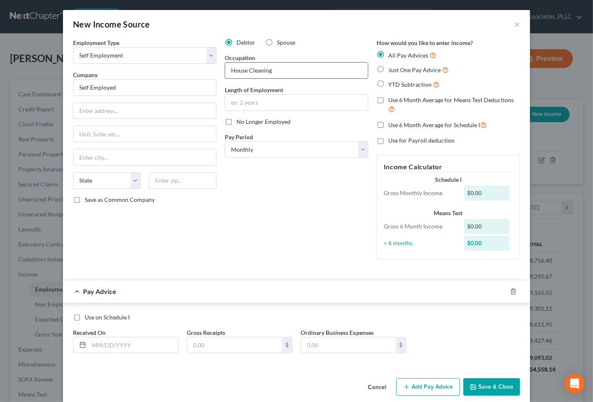
click at [285, 69] on input "House Cleaning" at bounding box center [296, 71] width 143 height 16
type input "House Cleaner"
click at [277, 99] on input "text" at bounding box center [296, 103] width 143 height 16
type input "10 Years"
click at [249, 148] on select "Select Monthly Twice Monthly Every Other Week Weekly" at bounding box center [296, 149] width 143 height 17
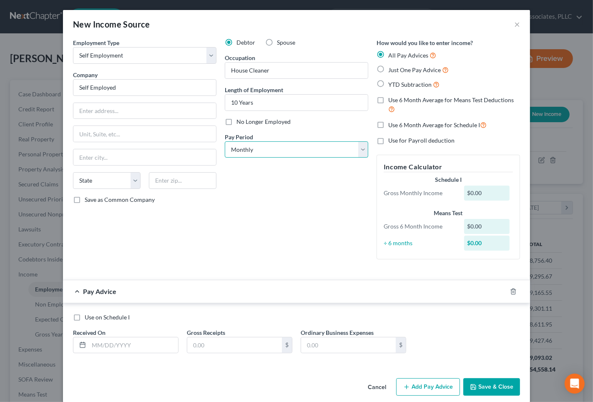
click at [248, 150] on select "Select Monthly Twice Monthly Every Other Week Weekly" at bounding box center [296, 149] width 143 height 17
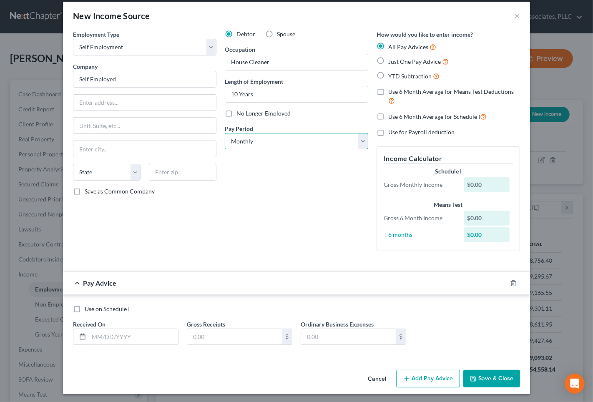
scroll to position [10, 0]
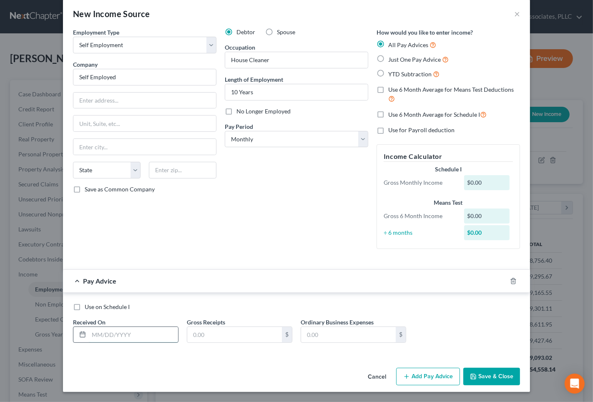
click at [94, 335] on input "text" at bounding box center [133, 335] width 89 height 16
click at [103, 340] on input "text" at bounding box center [133, 335] width 89 height 16
click at [244, 334] on input "text" at bounding box center [234, 335] width 95 height 16
click at [149, 332] on input "02/25" at bounding box center [133, 335] width 89 height 16
click at [128, 340] on input "02/25" at bounding box center [133, 335] width 89 height 16
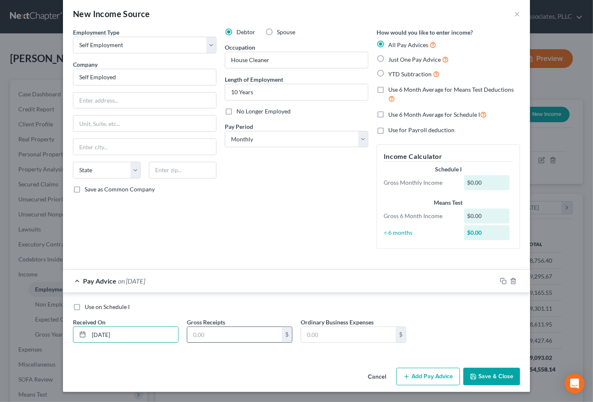
type input "02/28/25"
click at [208, 336] on input "text" at bounding box center [234, 335] width 95 height 16
type input "1,000"
click at [313, 339] on input "text" at bounding box center [348, 335] width 95 height 16
type input "150.00"
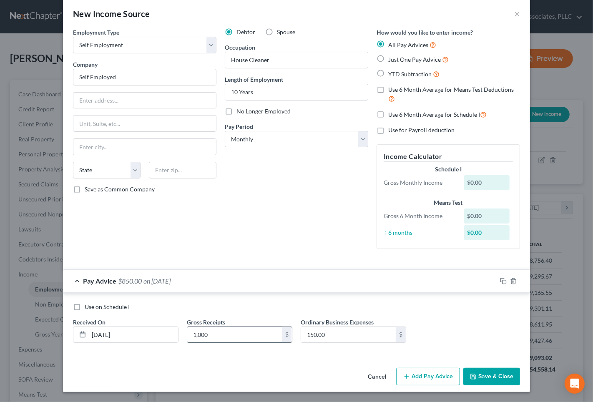
click at [226, 335] on input "1,000" at bounding box center [234, 335] width 95 height 16
type input "0"
type input "1,000.00"
click at [414, 380] on button "Add Pay Advice" at bounding box center [428, 377] width 64 height 18
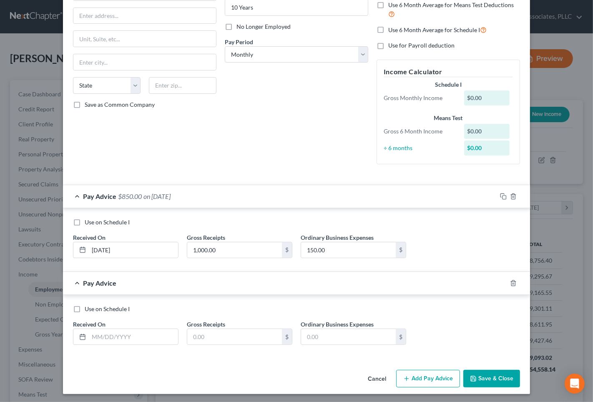
scroll to position [97, 0]
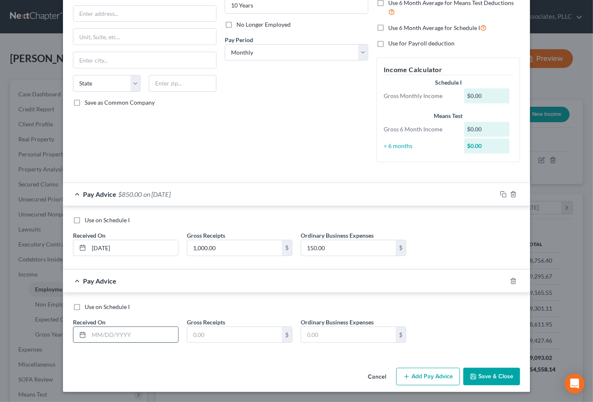
click at [129, 340] on input "text" at bounding box center [133, 335] width 89 height 16
type input "3/31/25"
click at [210, 333] on input "text" at bounding box center [234, 335] width 95 height 16
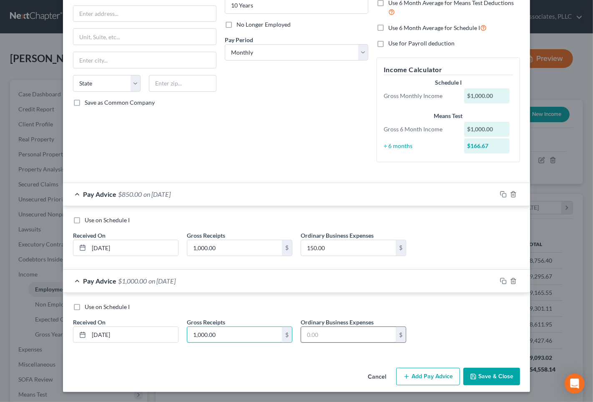
type input "1,000.00"
click at [353, 333] on input "text" at bounding box center [348, 335] width 95 height 16
type input "150.00"
click at [420, 373] on button "Add Pay Advice" at bounding box center [428, 377] width 64 height 18
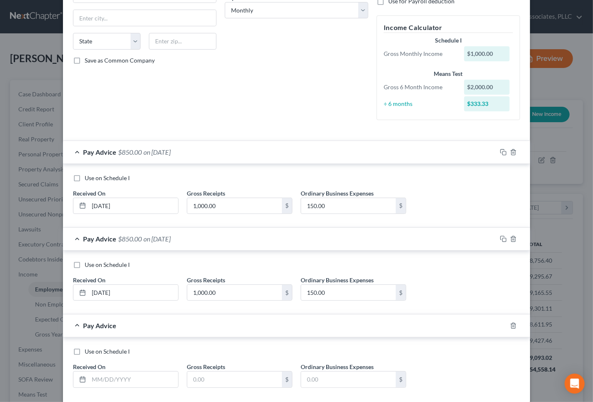
scroll to position [184, 0]
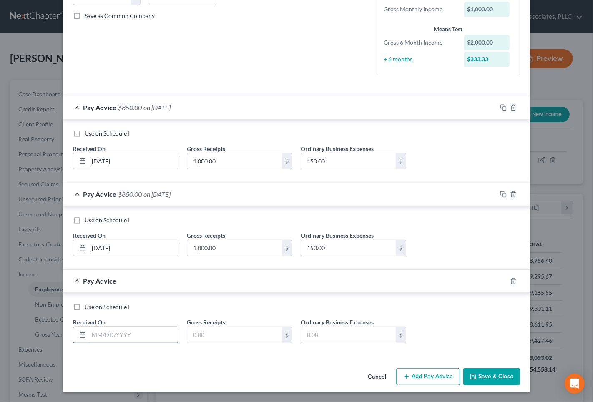
click at [118, 333] on input "text" at bounding box center [133, 335] width 89 height 16
type input "4/30/25"
click at [218, 336] on input "text" at bounding box center [234, 335] width 95 height 16
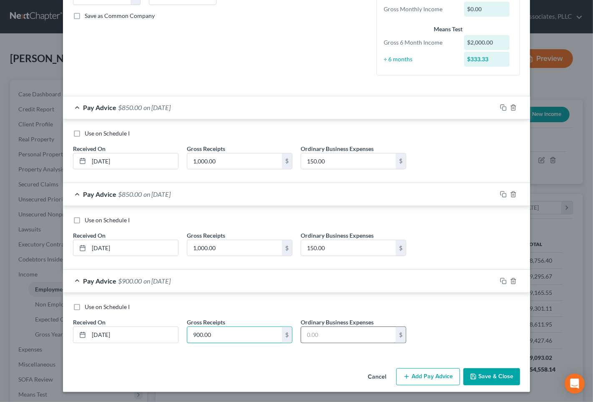
type input "900.00"
click at [341, 339] on input "text" at bounding box center [348, 335] width 95 height 16
type input "140.00"
click at [410, 373] on button "Add Pay Advice" at bounding box center [428, 377] width 64 height 18
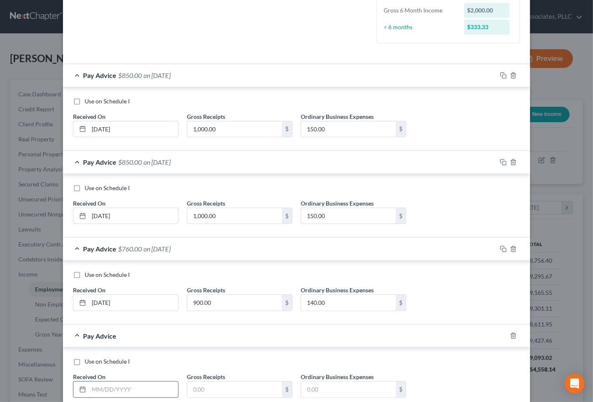
scroll to position [271, 0]
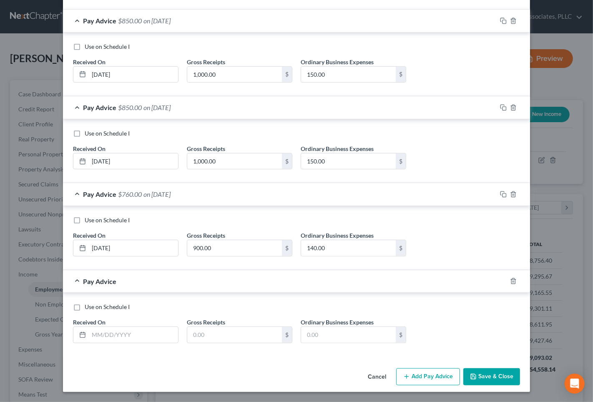
click at [124, 343] on div "Use on Schedule I Received On * Gross Receipts $ Ordinary Business Expenses $" at bounding box center [296, 326] width 455 height 47
click at [125, 336] on input "text" at bounding box center [133, 335] width 89 height 16
type input "5/31/25"
click at [204, 338] on input "text" at bounding box center [234, 335] width 95 height 16
type input "950.00"
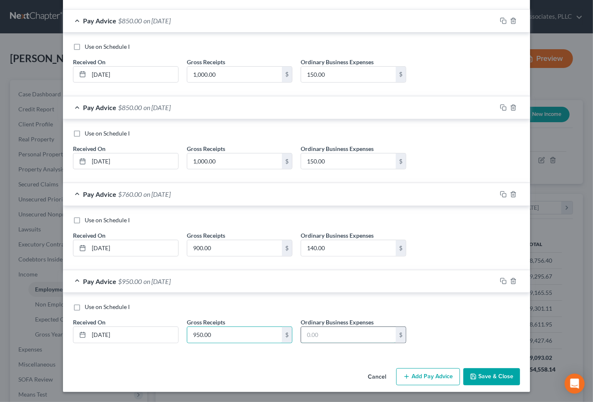
click at [320, 335] on input "text" at bounding box center [348, 335] width 95 height 16
type input "140.00"
click at [422, 378] on button "Add Pay Advice" at bounding box center [428, 377] width 64 height 18
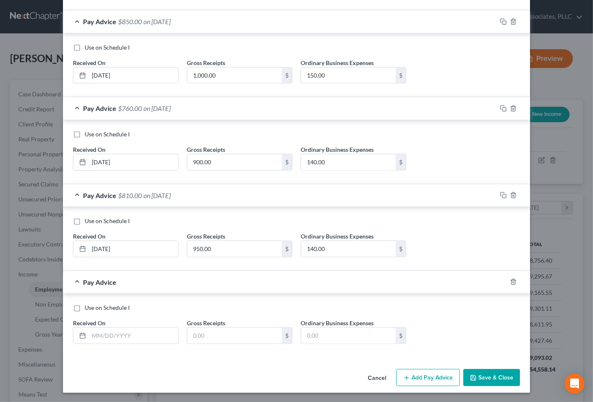
scroll to position [358, 0]
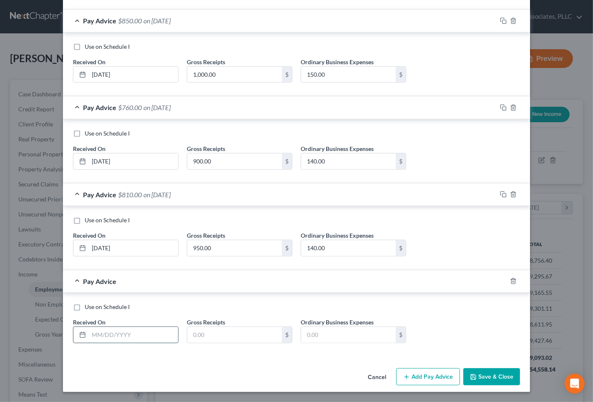
click at [115, 328] on input "text" at bounding box center [133, 335] width 89 height 16
click at [139, 338] on input "6/30/" at bounding box center [133, 335] width 89 height 16
type input "6/30/25"
click at [213, 338] on input "text" at bounding box center [234, 335] width 95 height 16
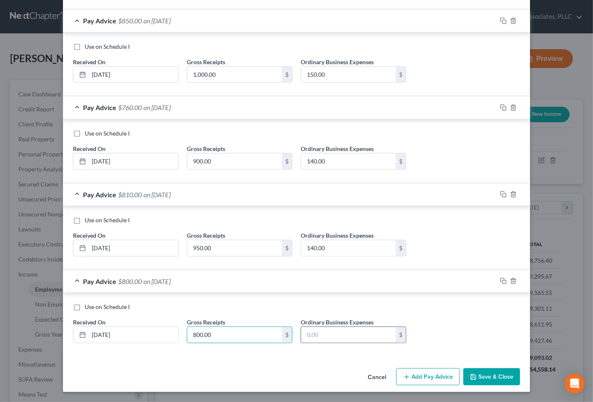
type input "800.00"
click at [331, 333] on input "text" at bounding box center [348, 335] width 95 height 16
type input "130.00"
click at [420, 376] on button "Add Pay Advice" at bounding box center [428, 377] width 64 height 18
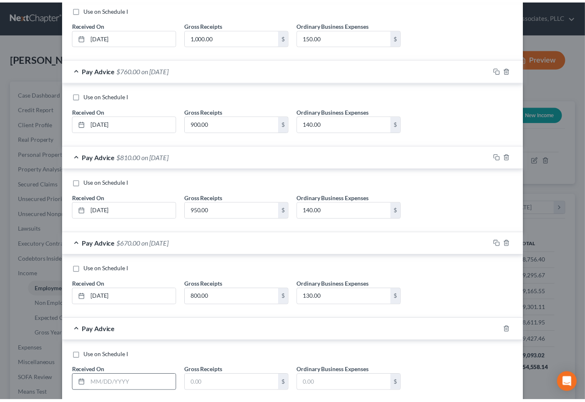
scroll to position [445, 0]
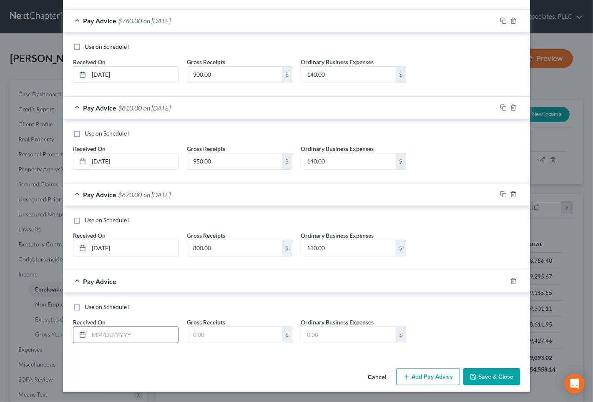
click at [98, 334] on input "text" at bounding box center [133, 335] width 89 height 16
type input "07/31/25"
click at [220, 334] on input "text" at bounding box center [234, 335] width 95 height 16
type input "750.00"
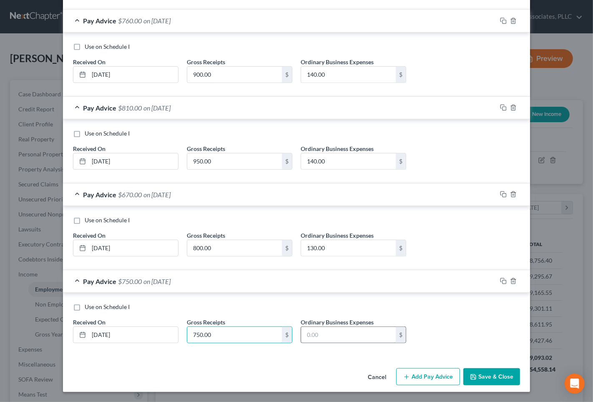
click at [315, 335] on input "text" at bounding box center [348, 335] width 95 height 16
type input "115.00"
click at [476, 371] on button "Save & Close" at bounding box center [491, 377] width 57 height 18
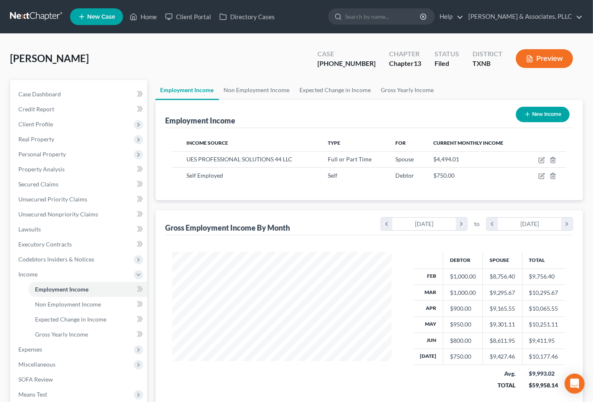
scroll to position [416558, 416471]
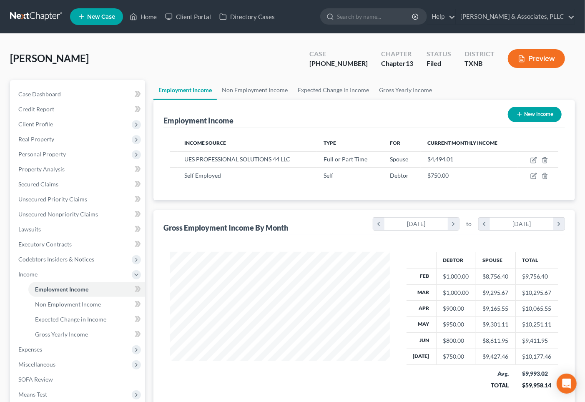
click at [292, 213] on div "Gross Employment Income By Month chevron_left February 2025 chevron_right to ch…" at bounding box center [363, 222] width 401 height 25
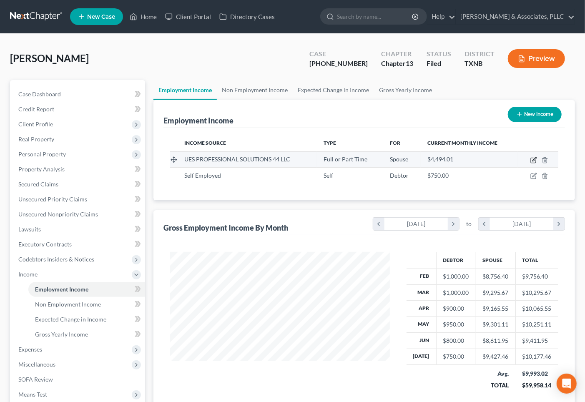
click at [532, 158] on icon "button" at bounding box center [532, 160] width 5 height 5
select select "0"
select select "45"
select select "0"
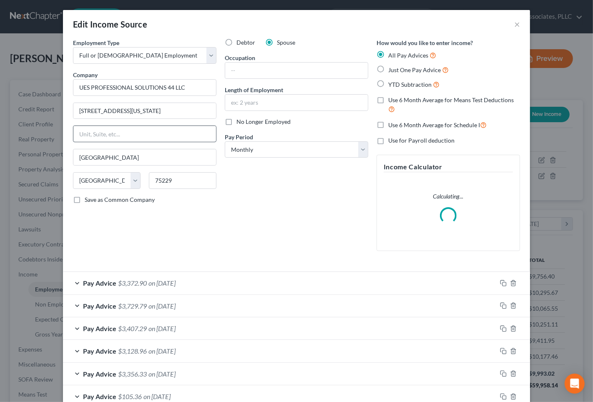
scroll to position [149, 240]
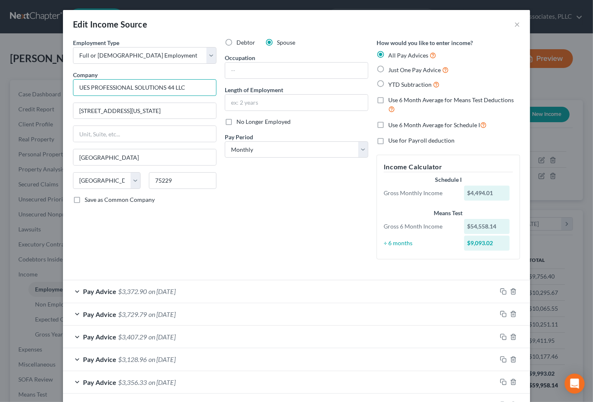
drag, startPoint x: 90, startPoint y: 86, endPoint x: 127, endPoint y: 84, distance: 36.3
click at [130, 84] on input "UES PROFESSIONAL SOLUTIONS 44 LLC" at bounding box center [144, 87] width 143 height 17
type input "UES Professional Solutions 44 LLC"
click at [290, 250] on div "Debtor Spouse Occupation Length of Employment No Longer Employed Pay Period * S…" at bounding box center [296, 152] width 152 height 228
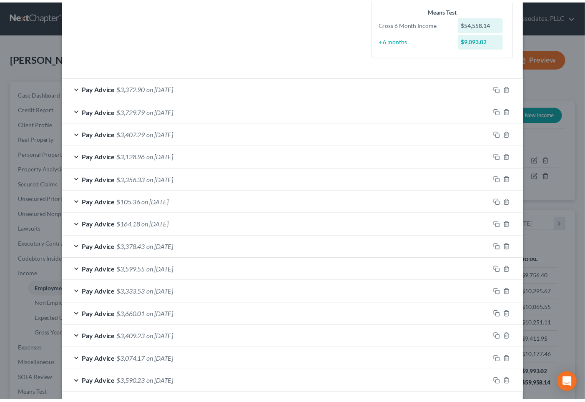
scroll to position [242, 0]
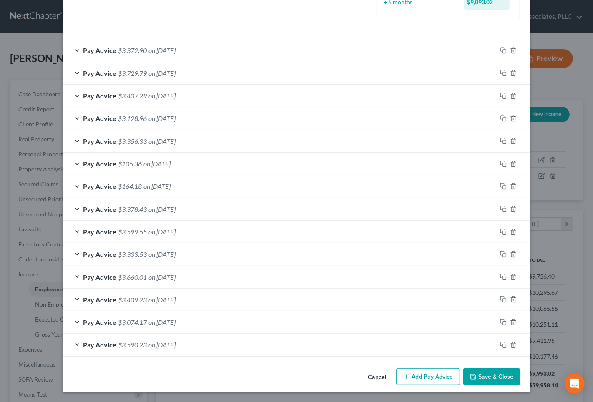
click at [486, 372] on button "Save & Close" at bounding box center [491, 377] width 57 height 18
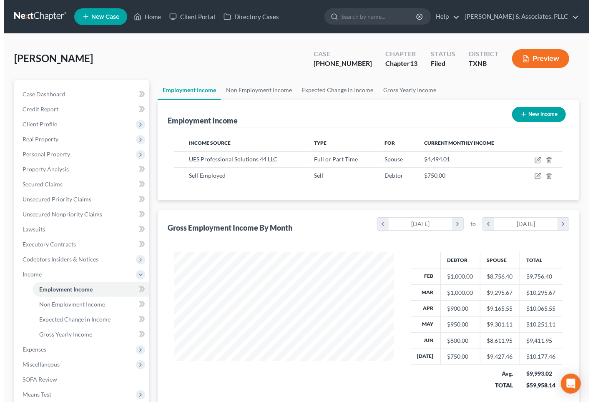
scroll to position [416558, 416471]
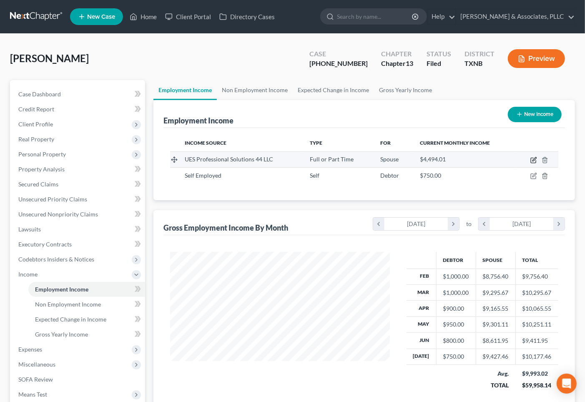
click at [535, 159] on icon "button" at bounding box center [534, 159] width 4 height 4
select select "0"
select select "45"
select select "0"
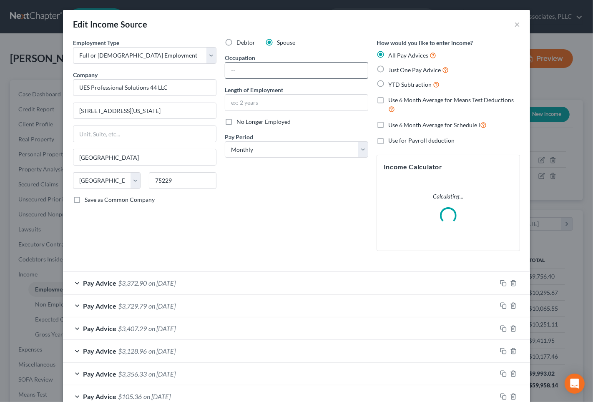
scroll to position [149, 240]
click at [303, 73] on input "text" at bounding box center [296, 71] width 143 height 16
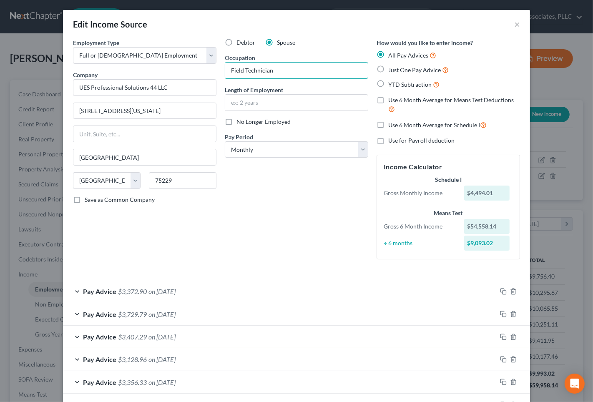
type input "Field Technician"
drag, startPoint x: 352, startPoint y: 246, endPoint x: 324, endPoint y: 219, distance: 39.2
click at [352, 246] on div "Debtor Spouse Occupation Field Technician Length of Employment No Longer Employ…" at bounding box center [296, 152] width 152 height 228
click at [285, 101] on input "text" at bounding box center [296, 103] width 143 height 16
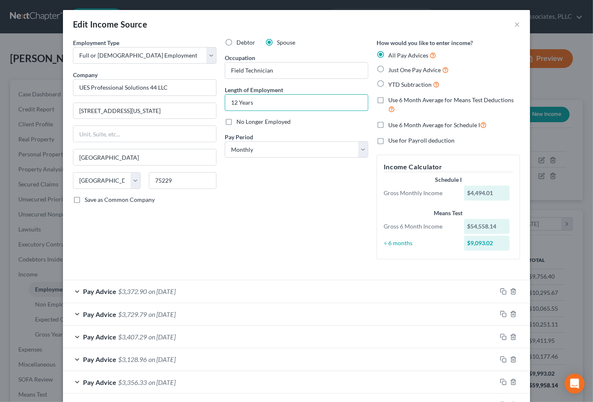
type input "12 Years"
click at [226, 221] on div "Debtor Spouse Occupation Field Technician Length of Employment 12 Years No Long…" at bounding box center [296, 152] width 152 height 228
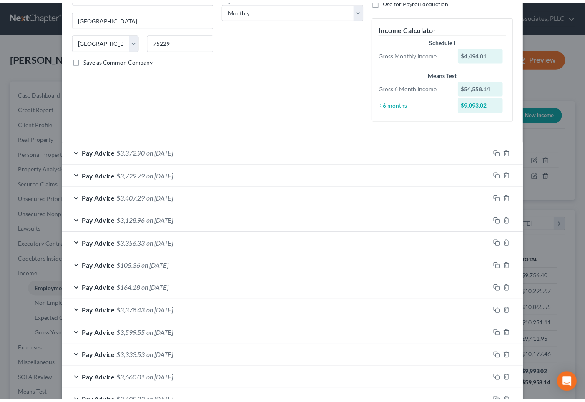
scroll to position [242, 0]
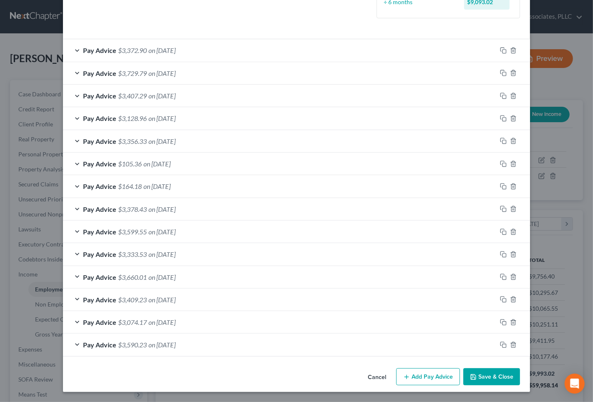
click at [480, 379] on button "Save & Close" at bounding box center [491, 377] width 57 height 18
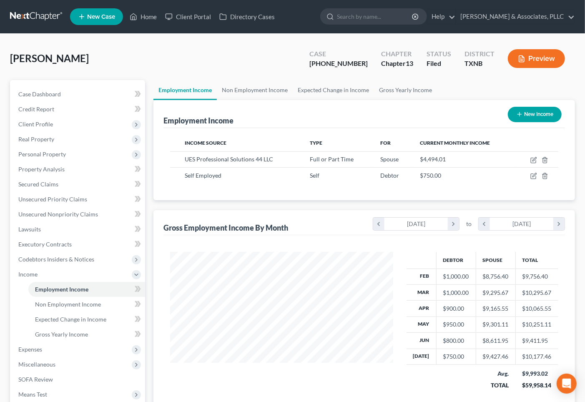
scroll to position [416558, 416471]
click at [45, 123] on span "Client Profile" at bounding box center [35, 123] width 35 height 7
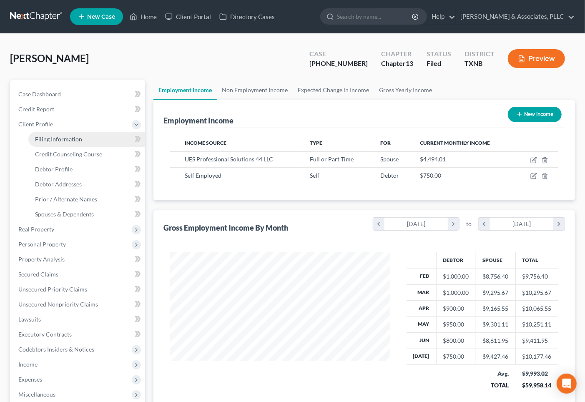
click at [61, 140] on span "Filing Information" at bounding box center [58, 138] width 47 height 7
select select "1"
select select "0"
select select "3"
select select "45"
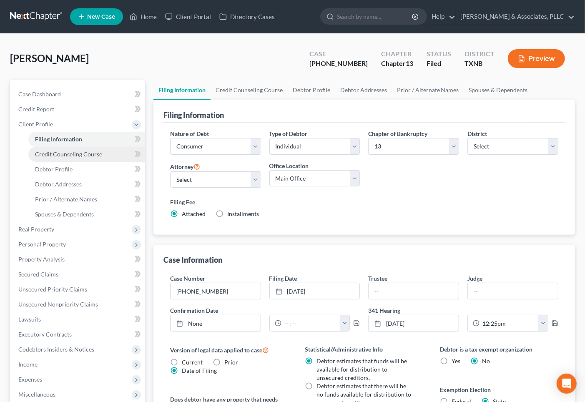
click at [68, 153] on span "Credit Counseling Course" at bounding box center [68, 153] width 67 height 7
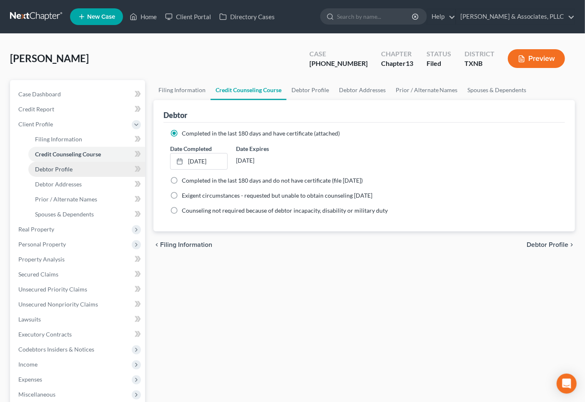
click at [64, 166] on span "Debtor Profile" at bounding box center [54, 168] width 38 height 7
select select "1"
select select "2"
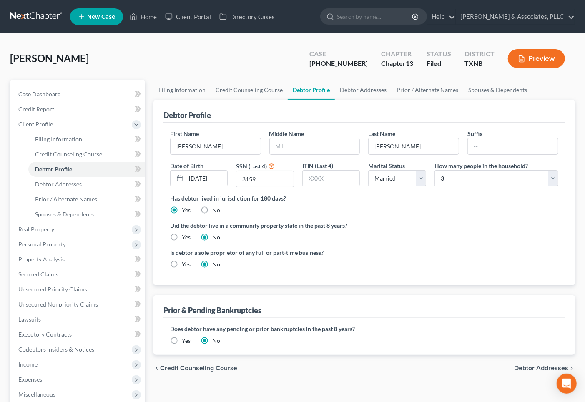
click at [414, 234] on div "Did the debtor live in a community property state in the past 8 years? Yes No" at bounding box center [364, 231] width 388 height 20
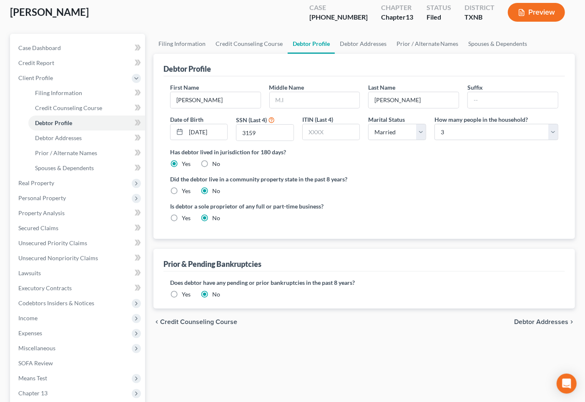
click at [534, 321] on span "Debtor Addresses" at bounding box center [541, 321] width 54 height 7
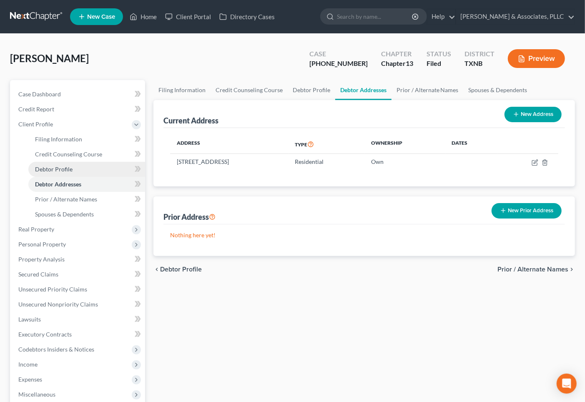
click at [67, 169] on span "Debtor Profile" at bounding box center [54, 168] width 38 height 7
select select "1"
select select "2"
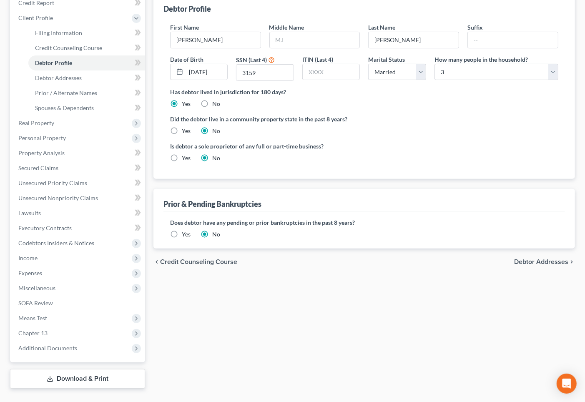
scroll to position [123, 0]
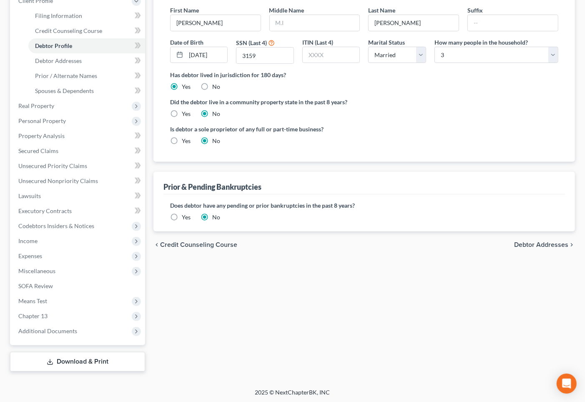
click at [533, 241] on span "Debtor Addresses" at bounding box center [541, 244] width 54 height 7
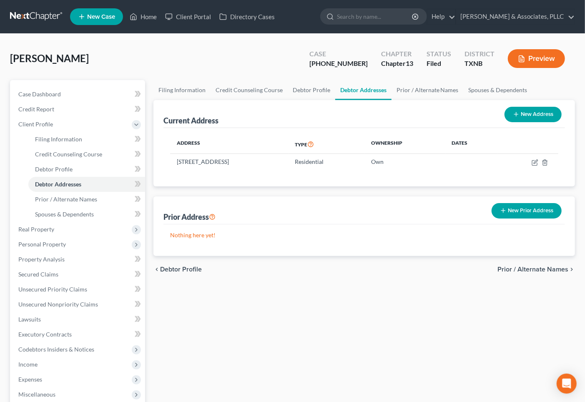
click at [528, 225] on div "Nothing here yet!" at bounding box center [363, 240] width 401 height 32
click at [518, 268] on span "Prior / Alternate Names" at bounding box center [532, 269] width 71 height 7
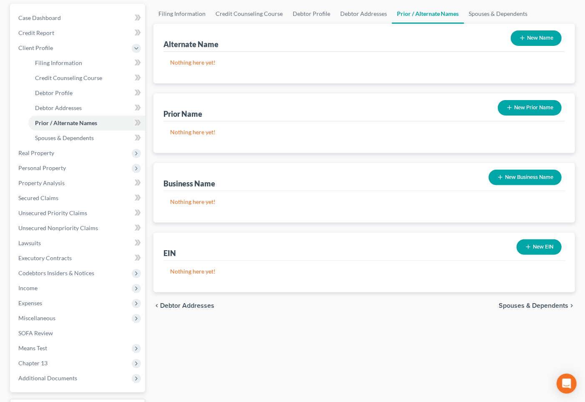
scroll to position [93, 0]
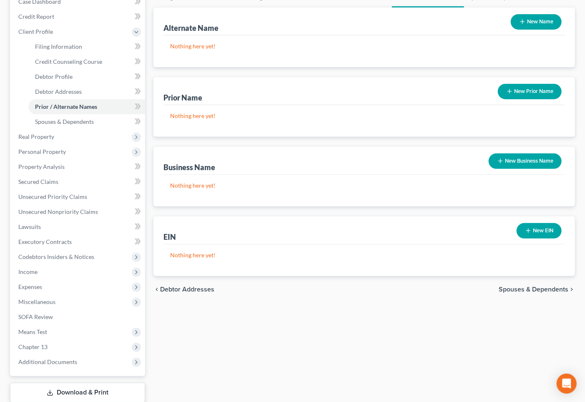
click at [525, 286] on span "Spouses & Dependents" at bounding box center [533, 289] width 70 height 7
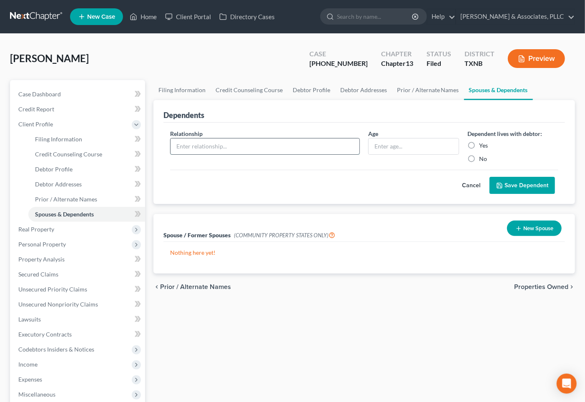
click at [335, 147] on input "text" at bounding box center [264, 146] width 189 height 16
click at [285, 145] on input "Dai" at bounding box center [264, 146] width 189 height 16
type input "Daughter"
type input "11"
drag, startPoint x: 464, startPoint y: 144, endPoint x: 468, endPoint y: 145, distance: 4.6
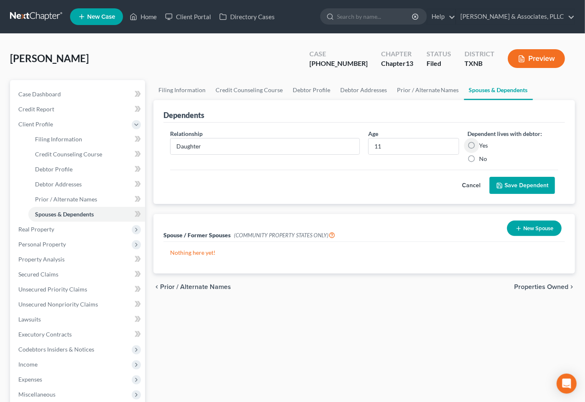
click at [465, 145] on div "Dependent lives with debtor: Yes No" at bounding box center [512, 146] width 99 height 34
click at [479, 145] on label "Yes" at bounding box center [483, 145] width 9 height 8
click at [482, 145] on input "Yes" at bounding box center [484, 143] width 5 height 5
radio input "true"
click at [514, 184] on button "Save Dependent" at bounding box center [521, 186] width 65 height 18
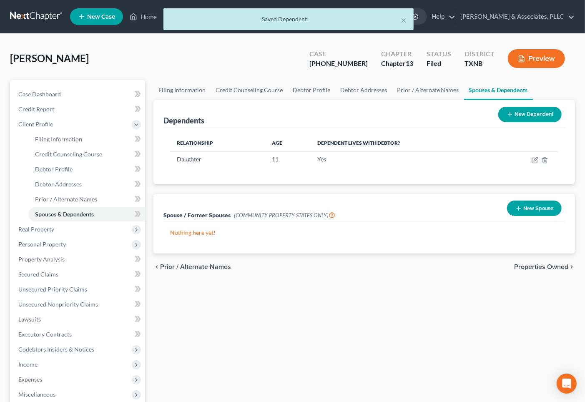
click at [530, 206] on button "New Spouse" at bounding box center [534, 207] width 55 height 15
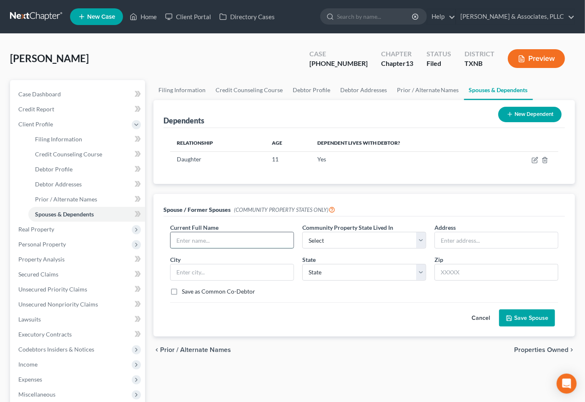
click at [262, 238] on input "text" at bounding box center [231, 240] width 123 height 16
type input "Alexander Rodriguez"
select select "8"
type input "531 La Reunion Court"
click at [242, 273] on input "text" at bounding box center [231, 272] width 123 height 16
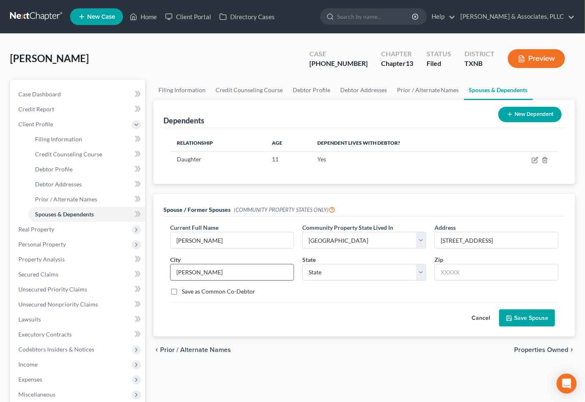
type input "Irving"
select select "45"
type input "75060"
drag, startPoint x: 215, startPoint y: 289, endPoint x: 469, endPoint y: 324, distance: 255.8
click at [217, 290] on label "Save as Common Co-Debtor" at bounding box center [218, 291] width 73 height 8
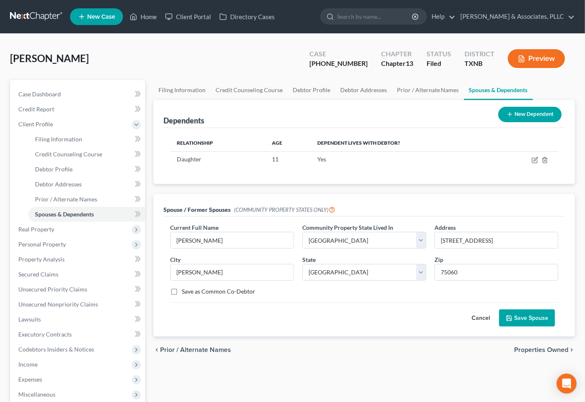
click at [190, 290] on input "Save as Common Co-Debtor" at bounding box center [187, 289] width 5 height 5
checkbox input "true"
click at [535, 320] on button "Save Spouse" at bounding box center [527, 318] width 56 height 18
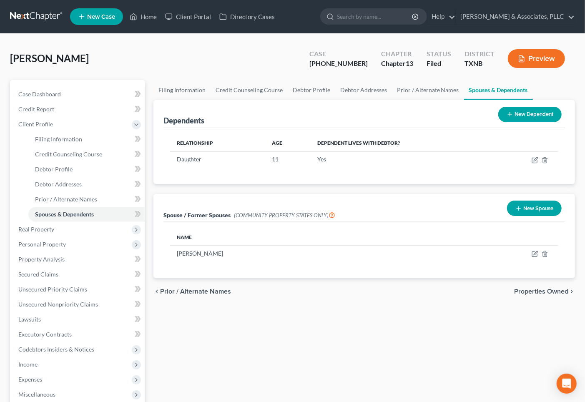
click at [532, 292] on span "Properties Owned" at bounding box center [541, 291] width 54 height 7
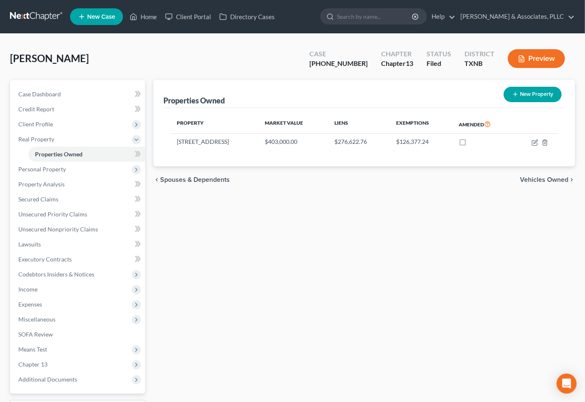
click at [554, 180] on span "Vehicles Owned" at bounding box center [544, 179] width 48 height 7
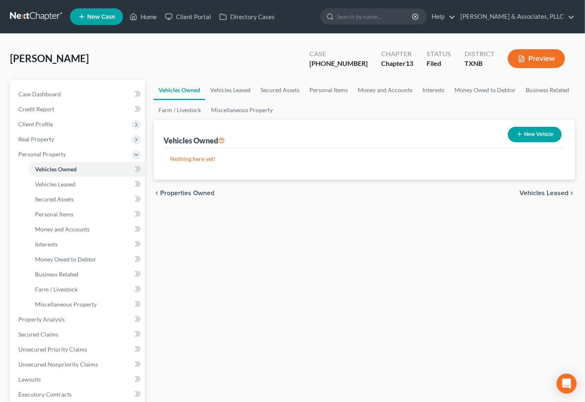
click at [166, 192] on span "Properties Owned" at bounding box center [187, 193] width 54 height 7
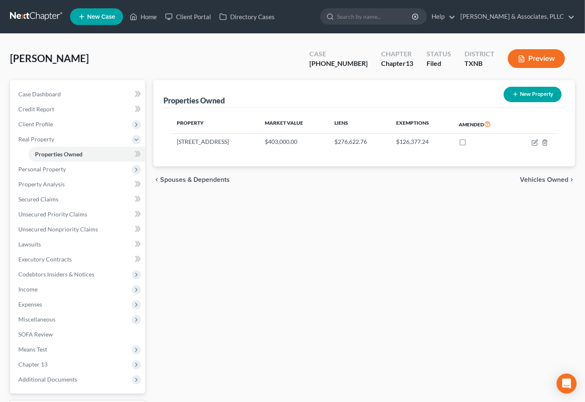
click at [427, 232] on div "Properties Owned New Property Property Market Value Liens Exemptions Amended 53…" at bounding box center [364, 250] width 430 height 340
drag, startPoint x: 284, startPoint y: 238, endPoint x: 271, endPoint y: 229, distance: 15.3
click at [284, 238] on div "Properties Owned New Property Property Market Value Liens Exemptions Amended 53…" at bounding box center [364, 250] width 430 height 340
click at [371, 283] on div "Properties Owned New Property Property Market Value Liens Exemptions Amended 53…" at bounding box center [364, 250] width 430 height 340
click at [533, 180] on span "Vehicles Owned" at bounding box center [544, 179] width 48 height 7
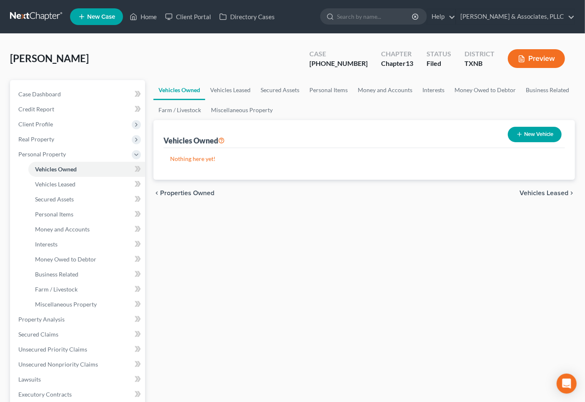
click at [524, 130] on button "New Vehicle" at bounding box center [535, 134] width 54 height 15
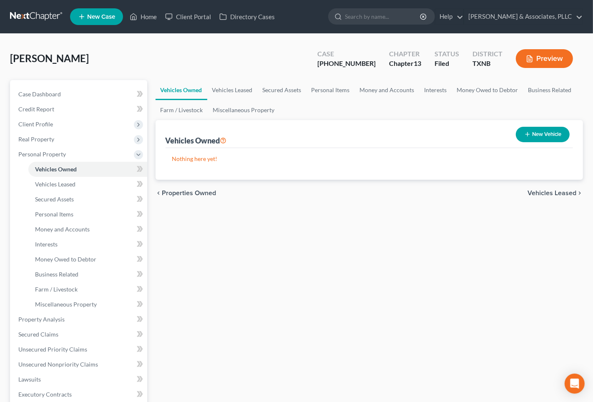
select select "0"
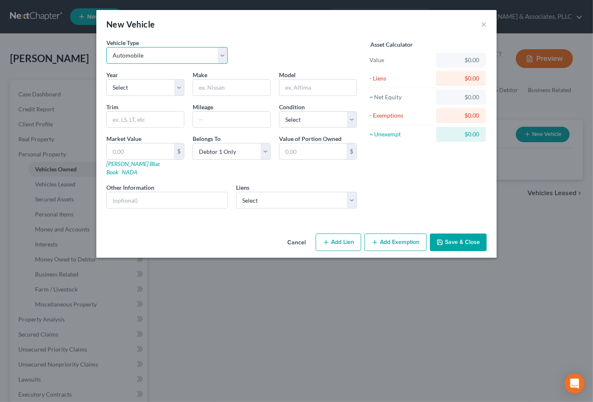
click at [161, 58] on select "Select Automobile Truck Trailer Watercraft Aircraft Motor Home Atv Other Vehicle" at bounding box center [166, 55] width 121 height 17
click at [106, 47] on select "Select Automobile Truck Trailer Watercraft Aircraft Motor Home Atv Other Vehicle" at bounding box center [166, 55] width 121 height 17
click at [153, 85] on select "Select 2026 2025 2024 2023 2022 2021 2020 2019 2018 2017 2016 2015 2014 2013 20…" at bounding box center [145, 87] width 78 height 17
select select "2"
click at [106, 79] on select "Select 2026 2025 2024 2023 2022 2021 2020 2019 2018 2017 2016 2015 2014 2013 20…" at bounding box center [145, 87] width 78 height 17
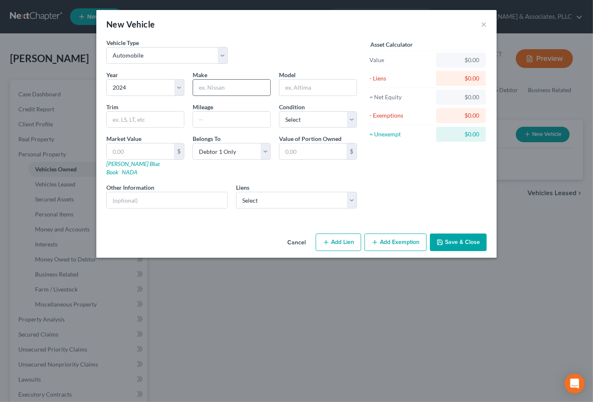
click at [207, 92] on input "text" at bounding box center [231, 88] width 77 height 16
type input "g"
type input "GMC"
type input "Sierra"
type input "1100"
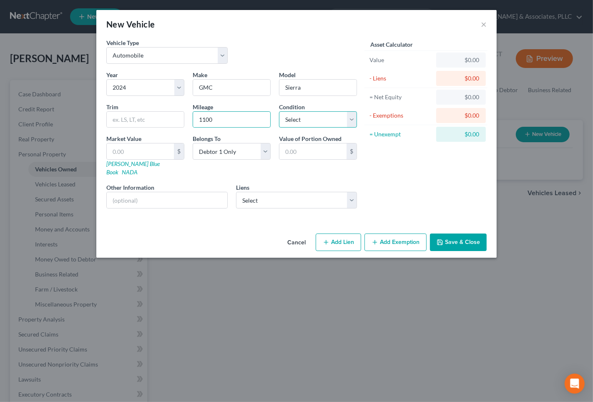
click at [296, 123] on select "Select Excellent Very Good Good Fair Poor" at bounding box center [318, 119] width 78 height 17
select select "1"
click at [279, 111] on select "Select Excellent Very Good Good Fair Poor" at bounding box center [318, 119] width 78 height 17
drag, startPoint x: 171, startPoint y: 146, endPoint x: 169, endPoint y: 151, distance: 5.8
click at [170, 147] on input "text" at bounding box center [140, 151] width 67 height 16
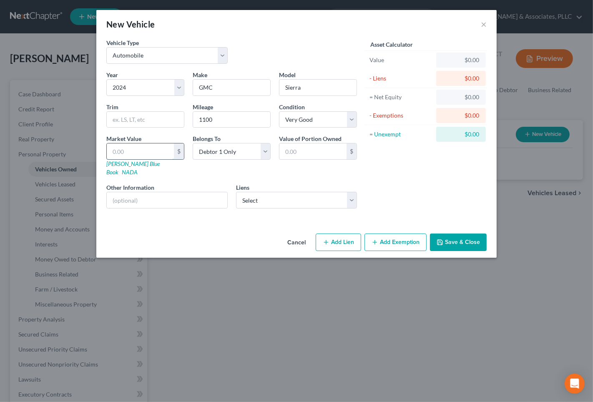
type input "6"
type input "6.00"
type input "60"
type input "60.00"
type input "600"
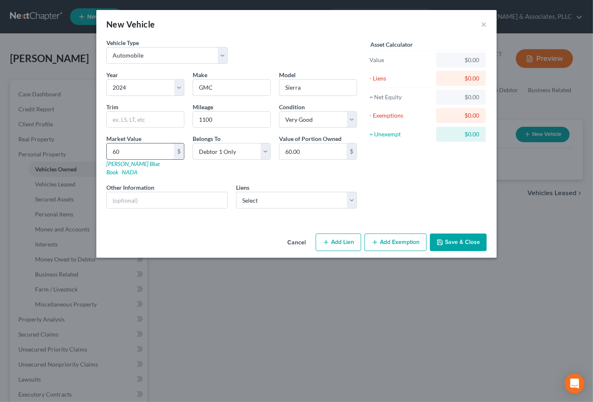
type input "600.00"
type input "6000"
type input "6,000.00"
type input "6,0000"
type input "60,000.00"
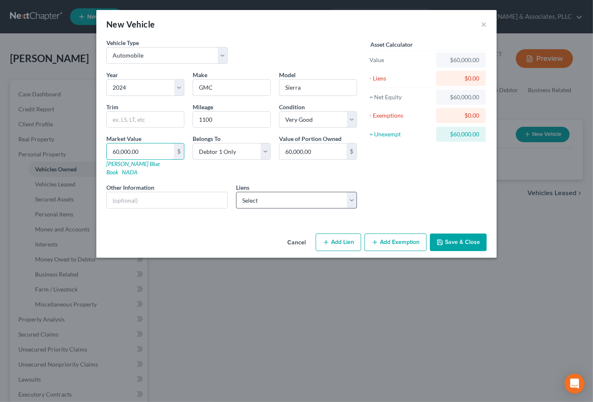
type input "60,000.00"
click at [265, 192] on select "Select 5th Third Bank - $60,449.09" at bounding box center [296, 200] width 121 height 17
drag, startPoint x: 261, startPoint y: 217, endPoint x: 258, endPoint y: 205, distance: 11.9
click at [261, 215] on div "Vehicle Type Select Automobile Truck Trailer Watercraft Aircraft Motor Home Atv…" at bounding box center [296, 134] width 400 height 192
click at [256, 195] on select "Select 5th Third Bank - $60,449.09" at bounding box center [296, 200] width 121 height 17
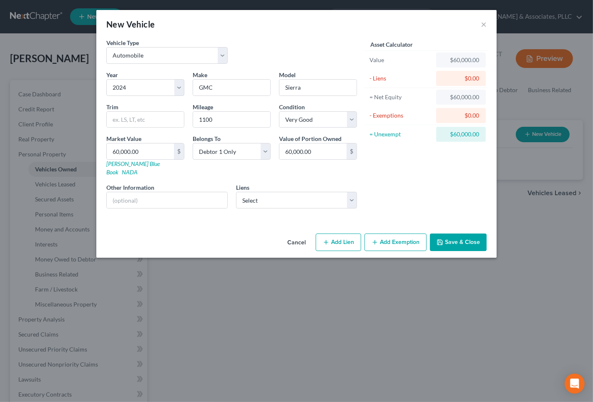
select select "36"
select select "2"
select select "1"
select select "2"
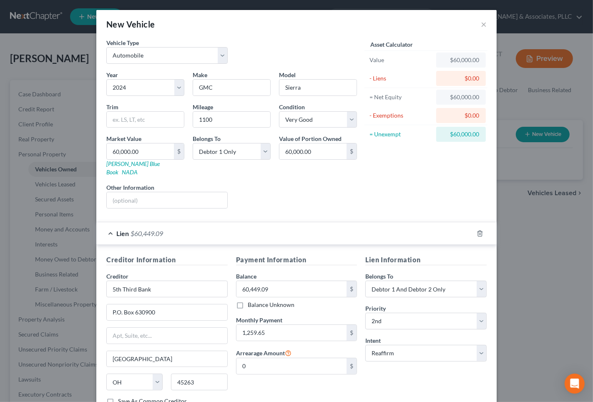
click at [234, 229] on div "Lien $60,449.09" at bounding box center [284, 233] width 377 height 22
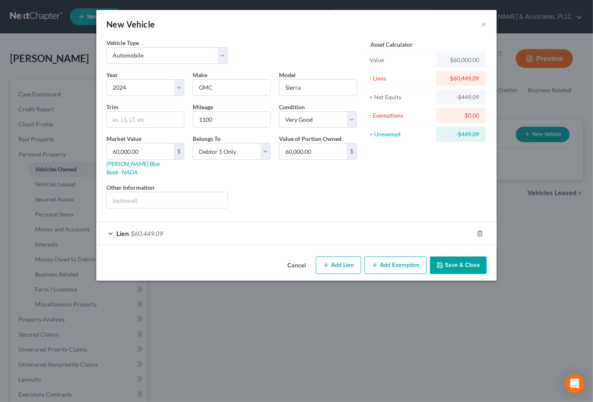
click at [246, 222] on div "Lien $60,449.09" at bounding box center [284, 233] width 377 height 22
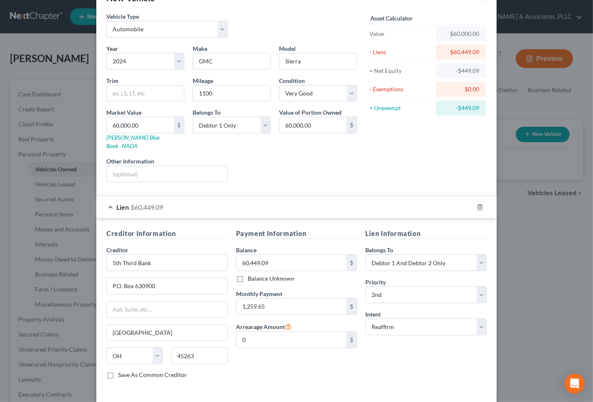
scroll to position [55, 0]
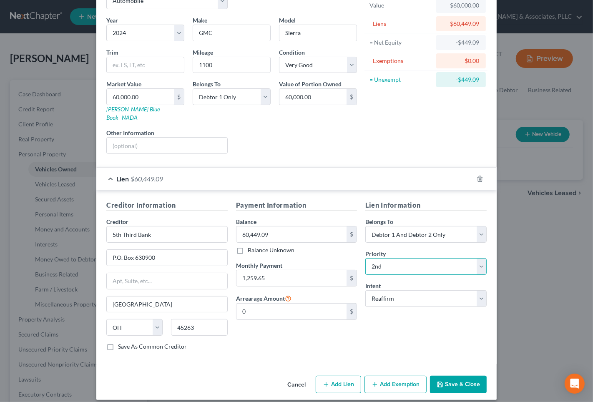
click at [384, 261] on select "Select 1st 2nd 3rd 4th 5th 6th 7th 8th 9th 10th 11th 12th 13th 14th 15th 16th 1…" at bounding box center [425, 266] width 121 height 17
select select "0"
click at [365, 258] on select "Select 1st 2nd 3rd 4th 5th 6th 7th 8th 9th 10th 11th 12th 13th 14th 15th 16th 1…" at bounding box center [425, 266] width 121 height 17
click at [380, 323] on div "Lien Information Belongs To * Select Debtor 1 Only Debtor 2 Only Debtor 1 And D…" at bounding box center [426, 278] width 130 height 157
click at [397, 320] on div "Lien Information Belongs To * Select Debtor 1 Only Debtor 2 Only Debtor 1 And D…" at bounding box center [426, 278] width 130 height 157
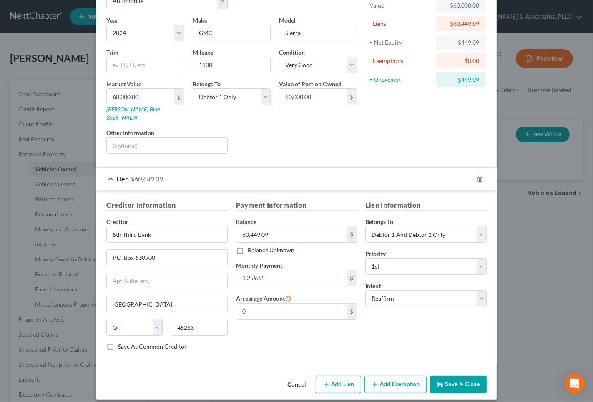
click at [377, 375] on button "Add Exemption" at bounding box center [395, 384] width 62 height 18
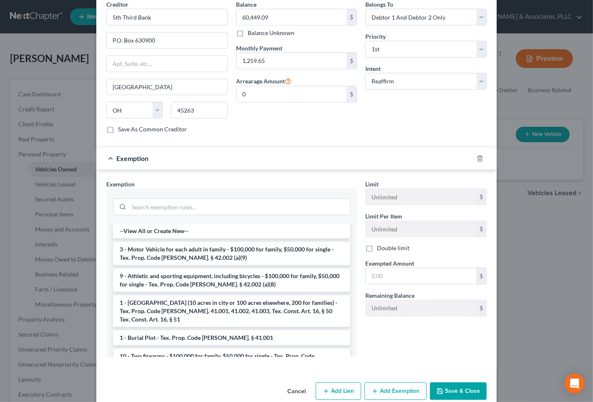
scroll to position [278, 0]
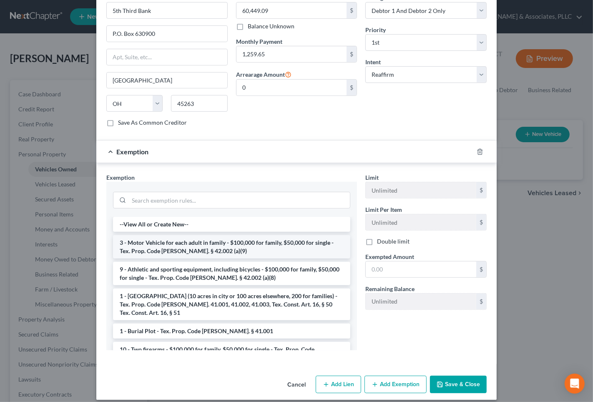
click at [190, 240] on li "3 - Motor Vehicle for each adult in family - $100,000 for family, $50,000 for s…" at bounding box center [231, 246] width 237 height 23
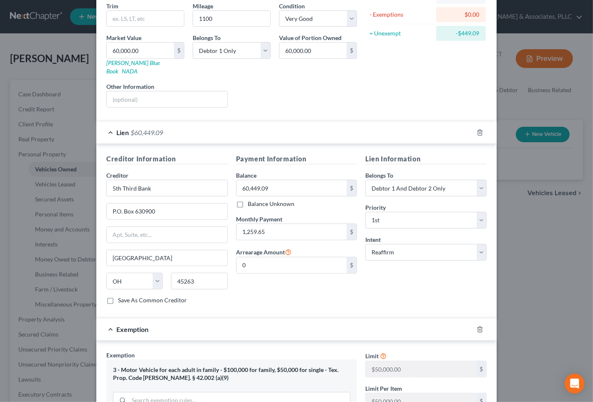
scroll to position [240, 0]
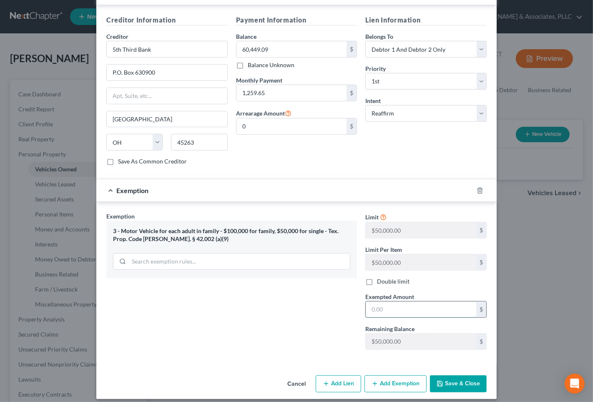
click at [413, 301] on input "text" at bounding box center [420, 309] width 110 height 16
type input "100.00"
click at [454, 378] on button "Save & Close" at bounding box center [458, 384] width 57 height 18
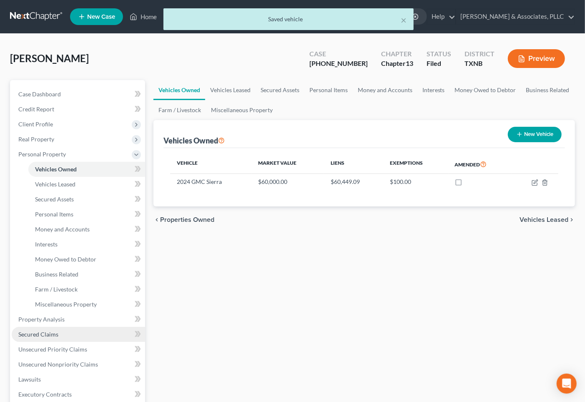
click at [38, 333] on span "Secured Claims" at bounding box center [38, 333] width 40 height 7
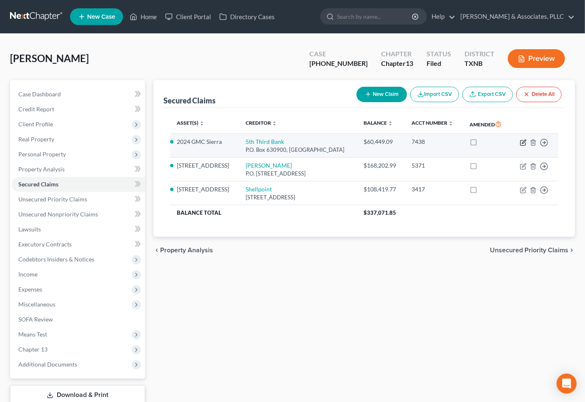
click at [526, 142] on icon "button" at bounding box center [523, 142] width 7 height 7
select select "36"
select select "2"
select select "0"
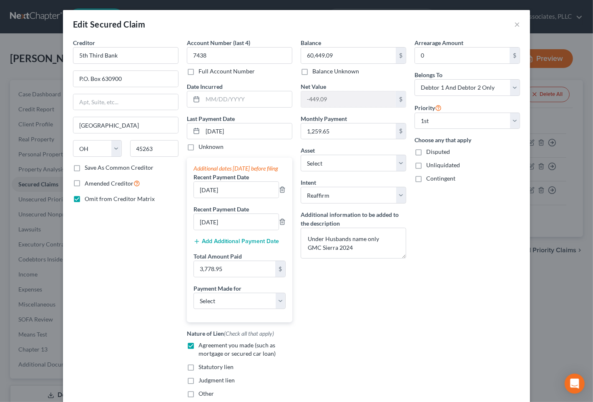
click at [396, 294] on div "Balance 60,449.09 $ Balance Unknown Balance Undetermined 60,449.09 $ Balance Un…" at bounding box center [353, 221] width 114 height 366
click at [514, 24] on button "×" at bounding box center [517, 24] width 6 height 10
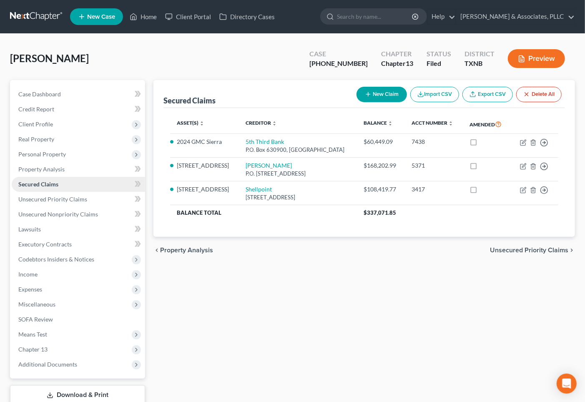
click at [46, 178] on link "Secured Claims" at bounding box center [78, 184] width 133 height 15
click at [37, 139] on span "Real Property" at bounding box center [36, 138] width 36 height 7
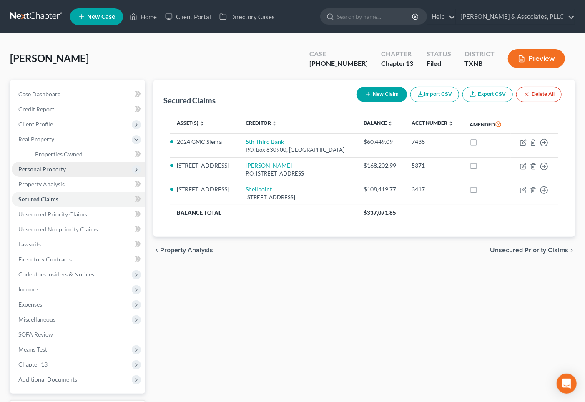
click at [45, 169] on span "Personal Property" at bounding box center [42, 168] width 48 height 7
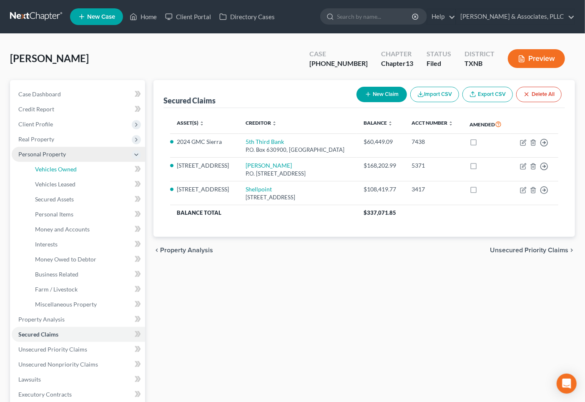
click at [45, 169] on span "Vehicles Owned" at bounding box center [56, 168] width 42 height 7
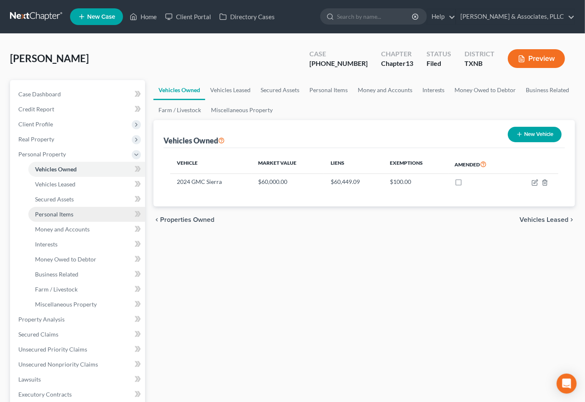
click at [57, 215] on span "Personal Items" at bounding box center [54, 213] width 38 height 7
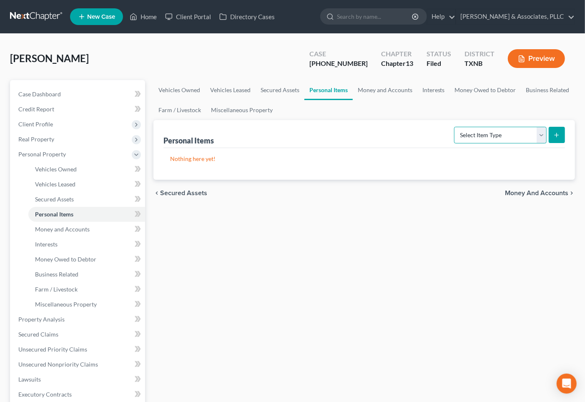
click at [493, 127] on select "Select Item Type Clothing Collectibles Of Value Electronics Firearms Household …" at bounding box center [500, 135] width 93 height 17
select select "electronics"
click at [455, 127] on select "Select Item Type Clothing Collectibles Of Value Electronics Firearms Household …" at bounding box center [500, 135] width 93 height 17
click at [557, 135] on icon "submit" at bounding box center [556, 135] width 7 height 7
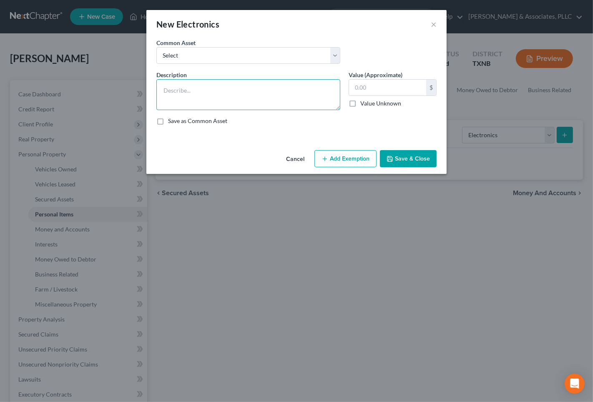
click at [218, 89] on textarea at bounding box center [248, 94] width 184 height 31
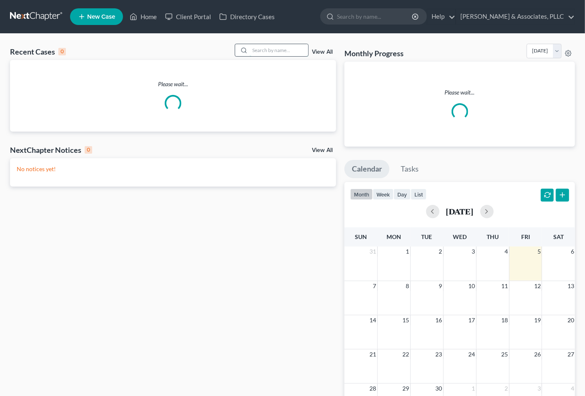
click at [272, 48] on input "search" at bounding box center [279, 50] width 58 height 12
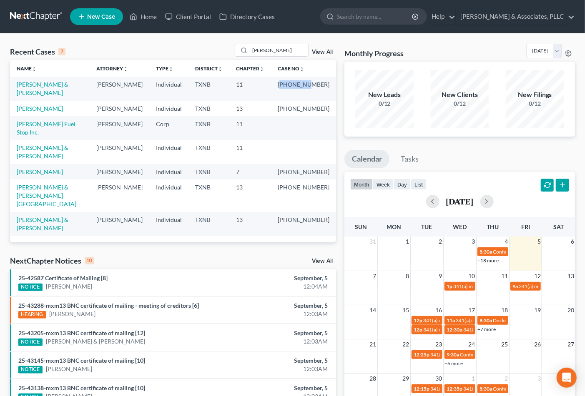
drag, startPoint x: 307, startPoint y: 84, endPoint x: 327, endPoint y: 84, distance: 19.6
click at [327, 84] on td "25-42207-11" at bounding box center [303, 89] width 65 height 24
drag, startPoint x: 286, startPoint y: 82, endPoint x: 293, endPoint y: 84, distance: 7.0
click at [271, 82] on td "11" at bounding box center [250, 89] width 42 height 24
drag, startPoint x: 293, startPoint y: 84, endPoint x: 326, endPoint y: 84, distance: 32.5
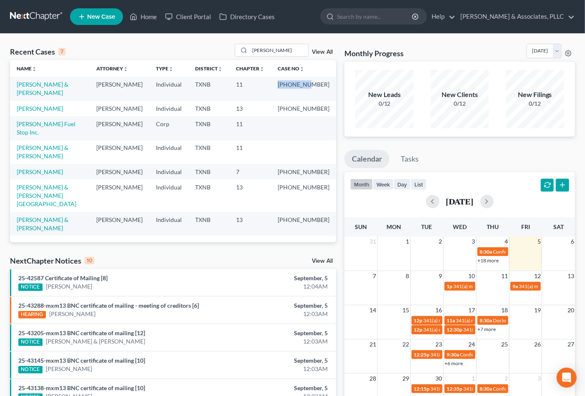
click at [326, 84] on td "25-42207-11" at bounding box center [303, 89] width 65 height 24
copy td "25-42207-"
drag, startPoint x: 280, startPoint y: 50, endPoint x: 103, endPoint y: 47, distance: 177.5
click at [103, 47] on div "Recent Cases 7 castillo View All" at bounding box center [173, 52] width 326 height 16
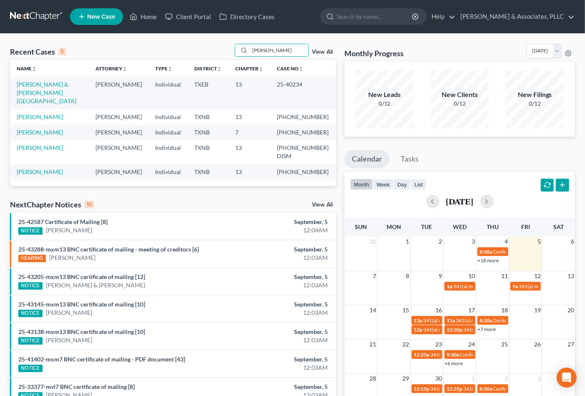
type input "boyd"
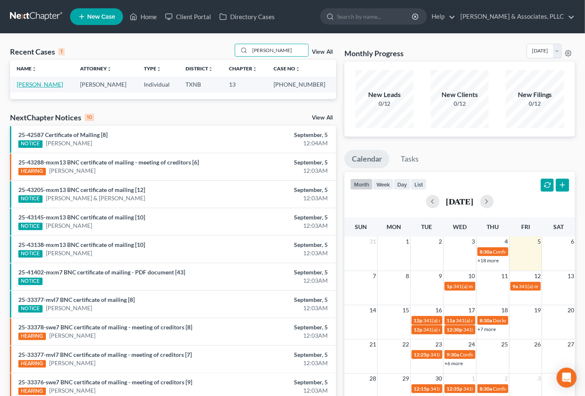
click at [43, 84] on link "Boyd, Verlinda" at bounding box center [40, 84] width 46 height 7
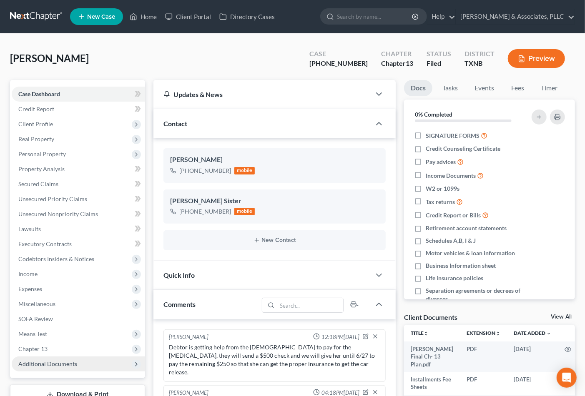
click at [85, 357] on span "Additional Documents" at bounding box center [78, 364] width 133 height 15
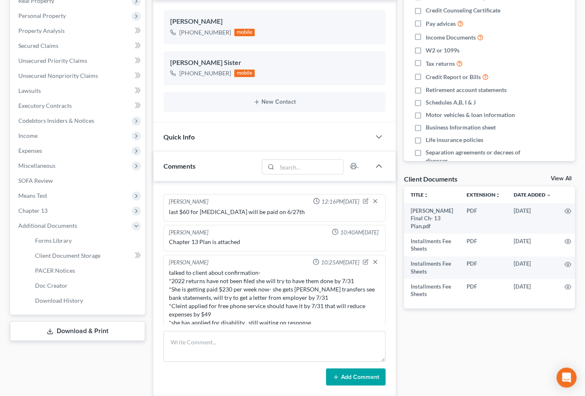
scroll to position [139, 0]
click at [66, 258] on link "Client Document Storage" at bounding box center [86, 255] width 117 height 15
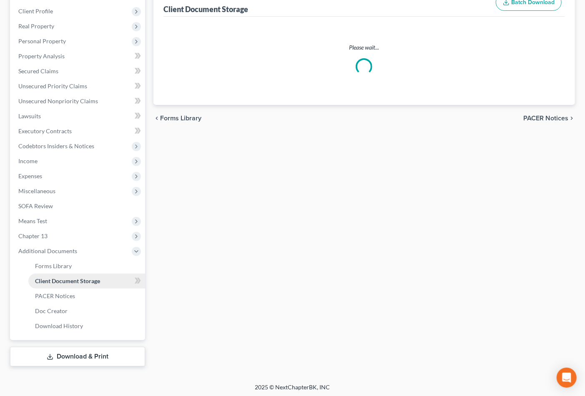
scroll to position [13, 0]
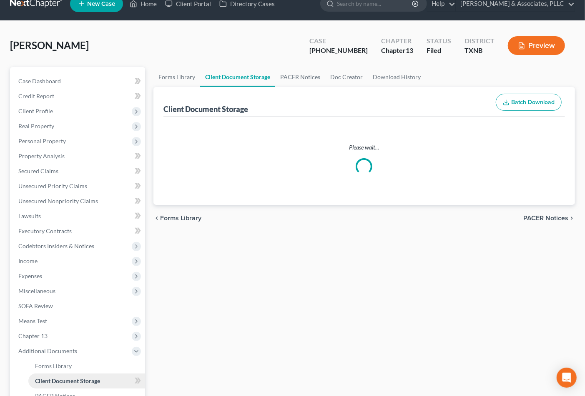
select select "10"
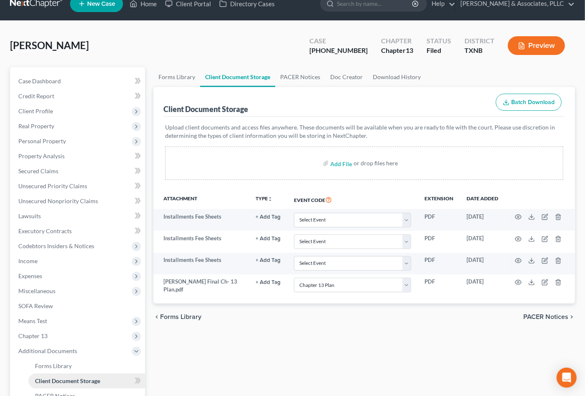
scroll to position [0, 0]
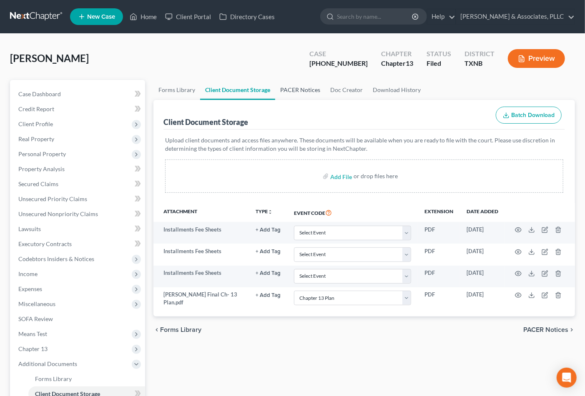
click at [306, 88] on link "PACER Notices" at bounding box center [300, 90] width 50 height 20
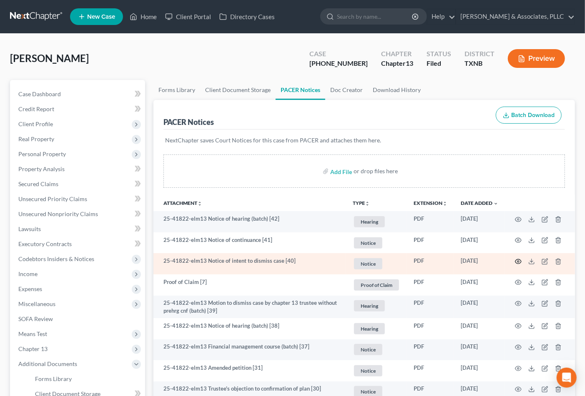
click at [517, 260] on icon "button" at bounding box center [518, 261] width 7 height 7
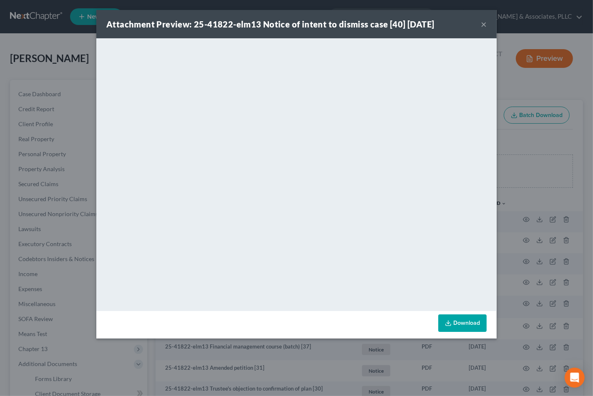
click at [43, 95] on div "Attachment Preview: 25-41822-elm13 Notice of intent to dismiss case [40] 08/20/…" at bounding box center [296, 198] width 593 height 396
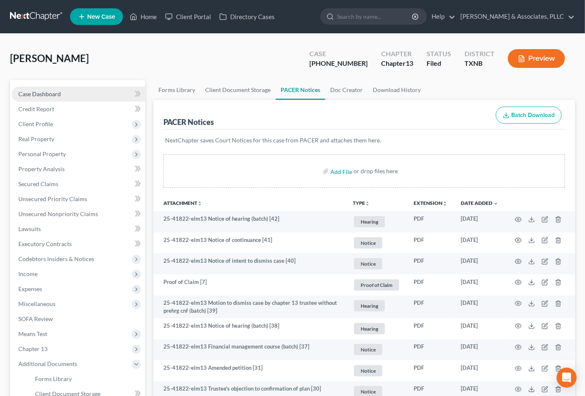
click at [68, 95] on link "Case Dashboard" at bounding box center [78, 94] width 133 height 15
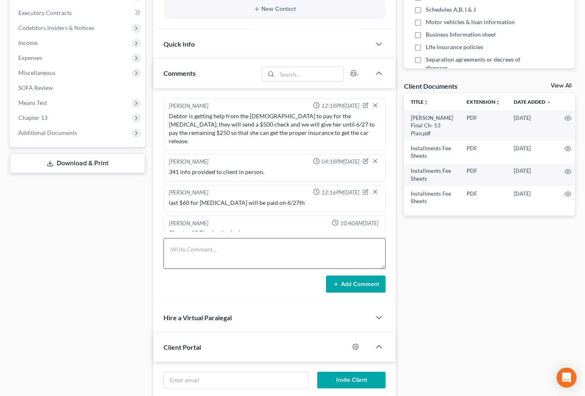
scroll to position [84, 0]
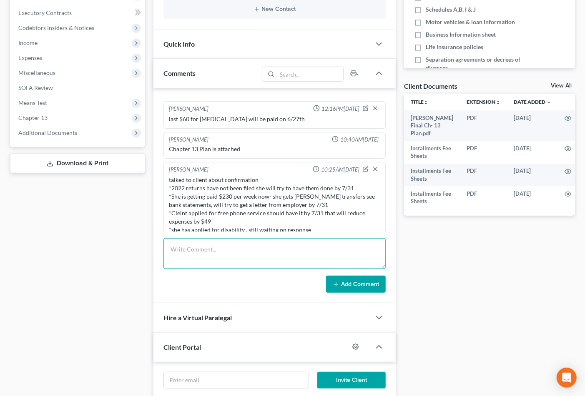
click at [249, 257] on textarea at bounding box center [274, 253] width 223 height 31
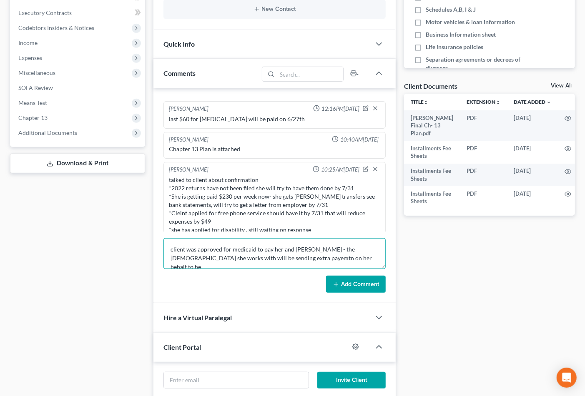
click at [169, 251] on textarea "client was approved for medicaid to pay her and Janelle - the lady she works wi…" at bounding box center [274, 253] width 223 height 31
click at [225, 258] on textarea "Client was approved for medicaid to pay her and Janelle - the lady she works wi…" at bounding box center [274, 253] width 223 height 31
click at [300, 258] on textarea "Client was approved for medicaid to pay her and Janelle - the lady she works wi…" at bounding box center [274, 253] width 223 height 31
type textarea "Client was approved for medicaid to pay her and Janelle - the lady she works wi…"
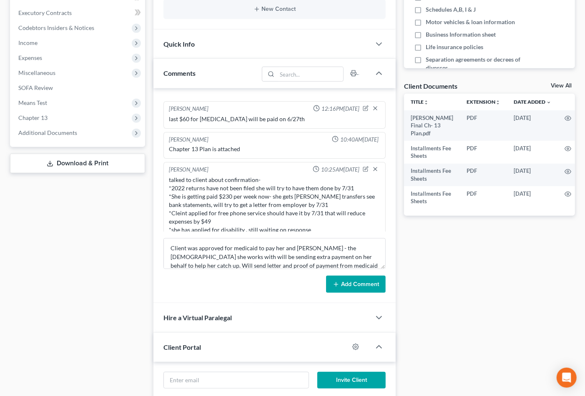
click at [344, 278] on button "Add Comment" at bounding box center [356, 285] width 60 height 18
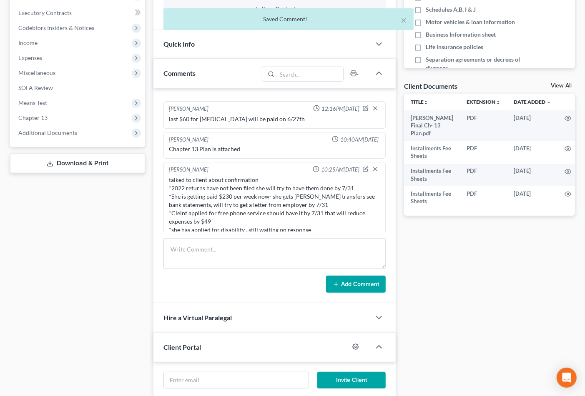
scroll to position [131, 0]
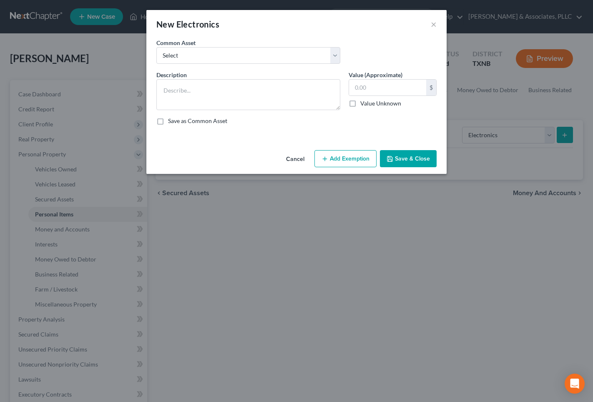
select select "electronics"
click at [222, 105] on textarea at bounding box center [248, 94] width 184 height 31
type textarea "TV's (2) $ $700; Desktop Computer $700; Printer $80"
type input "1,480.00"
click at [333, 157] on button "Add Exemption" at bounding box center [345, 159] width 62 height 18
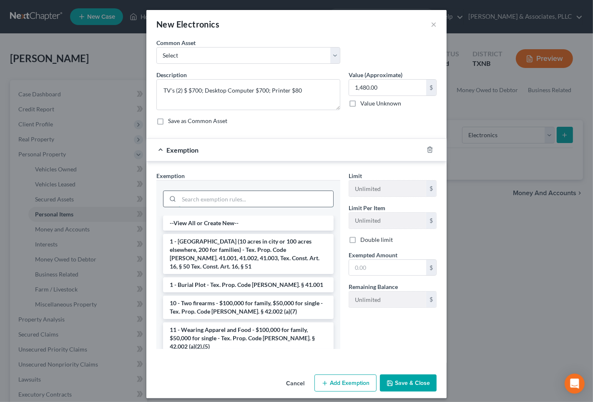
click at [219, 205] on input "search" at bounding box center [256, 199] width 154 height 16
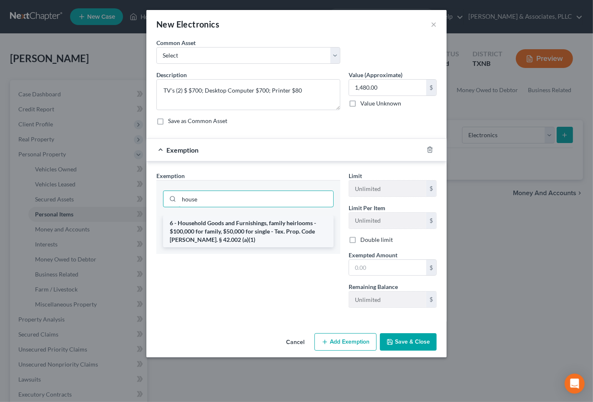
type input "house"
click at [244, 235] on li "6 - Household Goods and Furnishings, family heirlooms - $100,000 for family, $5…" at bounding box center [248, 231] width 170 height 32
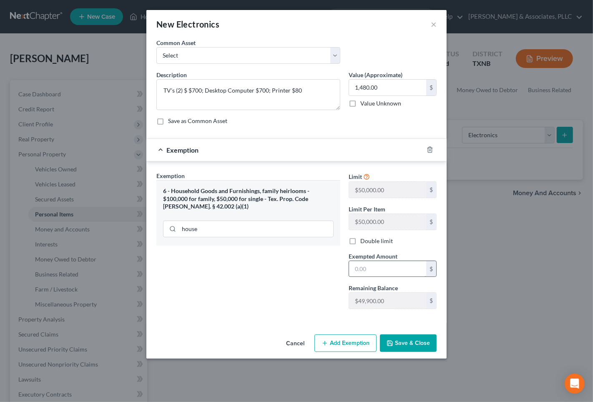
click at [396, 273] on input "text" at bounding box center [387, 269] width 77 height 16
type input "1,480.00"
click at [400, 349] on button "Save & Close" at bounding box center [408, 343] width 57 height 18
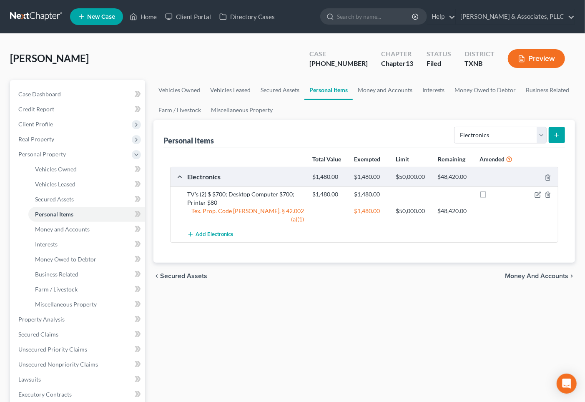
click at [283, 298] on div "Vehicles Owned Vehicles Leased Secured Assets Personal Items Money and Accounts…" at bounding box center [364, 317] width 430 height 475
click at [297, 311] on div "Vehicles Owned Vehicles Leased Secured Assets Personal Items Money and Accounts…" at bounding box center [364, 317] width 430 height 475
click at [377, 326] on div "Vehicles Owned Vehicles Leased Secured Assets Personal Items Money and Accounts…" at bounding box center [364, 317] width 430 height 475
click at [365, 319] on div "Vehicles Owned Vehicles Leased Secured Assets Personal Items Money and Accounts…" at bounding box center [364, 317] width 430 height 475
click at [303, 268] on div "chevron_left Secured Assets Money and Accounts chevron_right" at bounding box center [363, 276] width 421 height 27
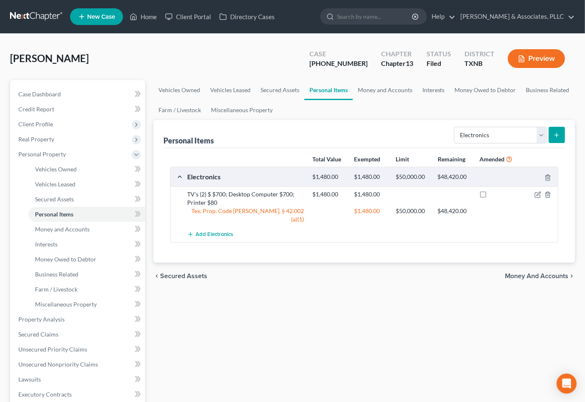
click at [526, 320] on div "Vehicles Owned Vehicles Leased Secured Assets Personal Items Money and Accounts…" at bounding box center [364, 317] width 430 height 475
click at [488, 297] on div "Vehicles Owned Vehicles Leased Secured Assets Personal Items Money and Accounts…" at bounding box center [364, 317] width 430 height 475
drag, startPoint x: 393, startPoint y: 338, endPoint x: 452, endPoint y: 284, distance: 80.0
click at [393, 335] on div "Vehicles Owned Vehicles Leased Secured Assets Personal Items Money and Accounts…" at bounding box center [364, 317] width 430 height 475
drag, startPoint x: 526, startPoint y: 267, endPoint x: 510, endPoint y: 128, distance: 139.7
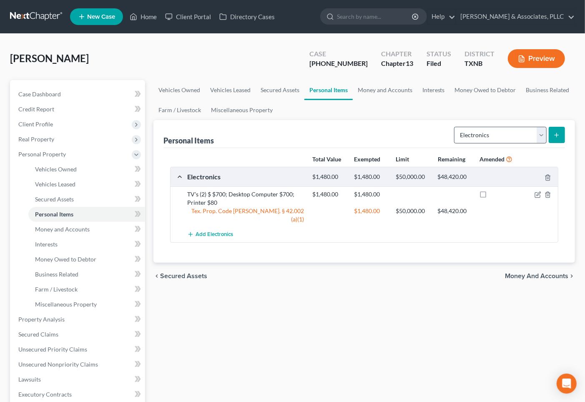
click at [510, 130] on ui-view "Vehicles Owned Vehicles Leased Secured Assets Personal Items Money and Accounts…" at bounding box center [363, 184] width 421 height 209
drag, startPoint x: 505, startPoint y: 132, endPoint x: 501, endPoint y: 134, distance: 4.5
click at [505, 132] on select "Select Item Type Clothing Collectibles Of Value Electronics Firearms Household …" at bounding box center [500, 135] width 93 height 17
click at [455, 127] on select "Select Item Type Clothing Collectibles Of Value Electronics Firearms Household …" at bounding box center [500, 135] width 93 height 17
click at [508, 134] on select "Select Item Type Clothing Collectibles Of Value Electronics Firearms Household …" at bounding box center [500, 135] width 93 height 17
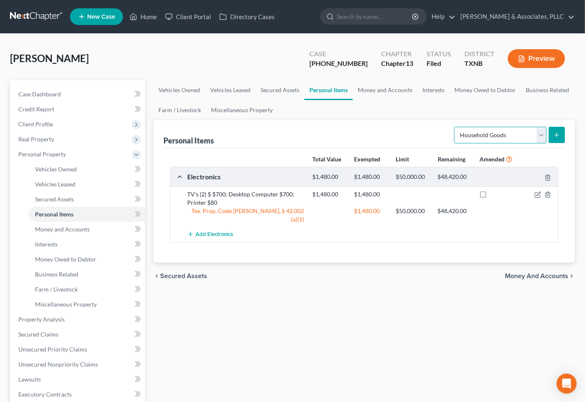
select select "clothing"
click at [455, 127] on select "Select Item Type Clothing Collectibles Of Value Electronics Firearms Household …" at bounding box center [500, 135] width 93 height 17
click at [552, 127] on button "submit" at bounding box center [556, 135] width 16 height 16
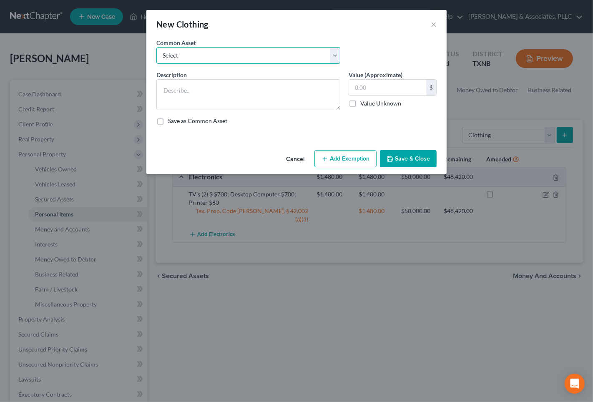
drag, startPoint x: 176, startPoint y: 58, endPoint x: 180, endPoint y: 63, distance: 7.2
click at [176, 58] on select "Select Women's Apparel $300 Men's Wearing Apparel $300 Women's Wearing Apparel" at bounding box center [248, 55] width 184 height 17
click at [185, 53] on select "Select Women's Apparel $300 Men's Wearing Apparel $300 Women's Wearing Apparel" at bounding box center [248, 55] width 184 height 17
drag, startPoint x: 185, startPoint y: 53, endPoint x: 185, endPoint y: 63, distance: 10.8
click at [185, 53] on select "Select Women's Apparel $300 Men's Wearing Apparel $300 Women's Wearing Apparel" at bounding box center [248, 55] width 184 height 17
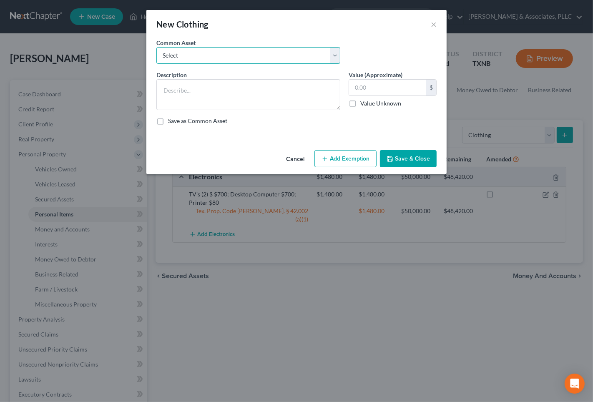
select select "0"
click at [156, 47] on select "Select Women's Apparel $300 Men's Wearing Apparel $300 Women's Wearing Apparel" at bounding box center [248, 55] width 184 height 17
type textarea "Women's Apparel $300"
type input "300.00"
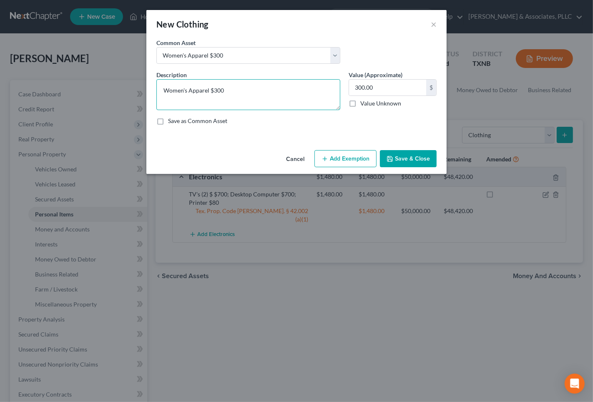
click at [216, 90] on textarea "Women's Apparel $300" at bounding box center [248, 94] width 184 height 31
drag, startPoint x: 214, startPoint y: 91, endPoint x: 234, endPoint y: 93, distance: 20.1
click at [233, 93] on textarea "Women's Apparel $300" at bounding box center [248, 94] width 184 height 31
type textarea "Women's Apparel $600"
type input "600"
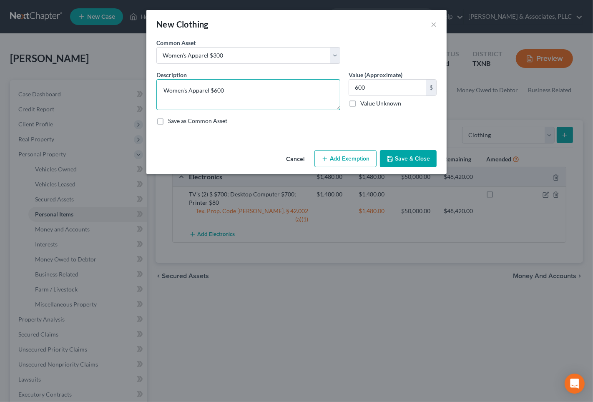
drag, startPoint x: 215, startPoint y: 89, endPoint x: 228, endPoint y: 87, distance: 12.3
click at [228, 87] on textarea "Women's Apparel $600" at bounding box center [248, 94] width 184 height 31
type textarea "Women's Apparel $1100"
type input "1,100.00"
click at [400, 154] on button "Save & Close" at bounding box center [408, 159] width 57 height 18
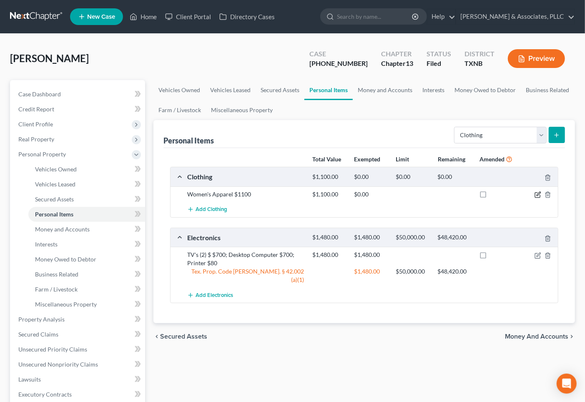
click at [539, 193] on icon "button" at bounding box center [538, 194] width 4 height 4
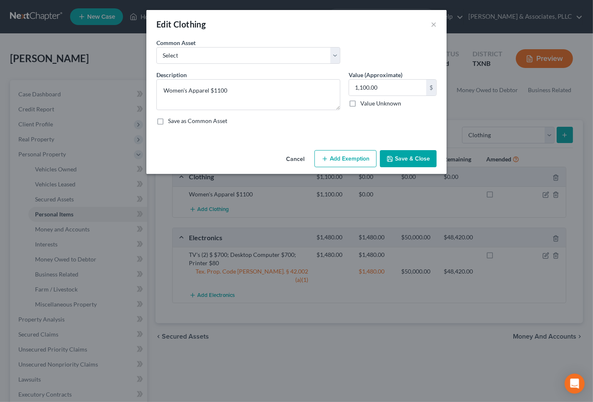
click at [352, 154] on button "Add Exemption" at bounding box center [345, 159] width 62 height 18
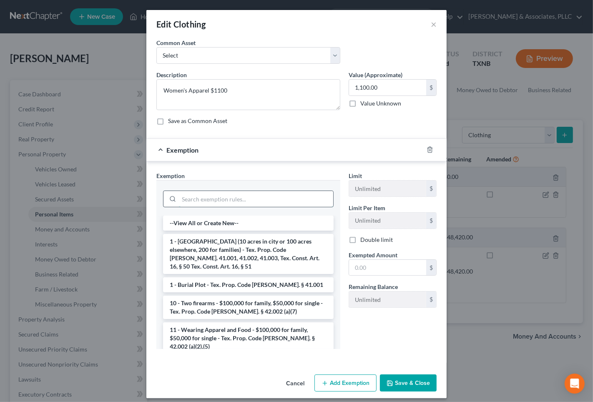
click at [207, 198] on input "search" at bounding box center [256, 199] width 154 height 16
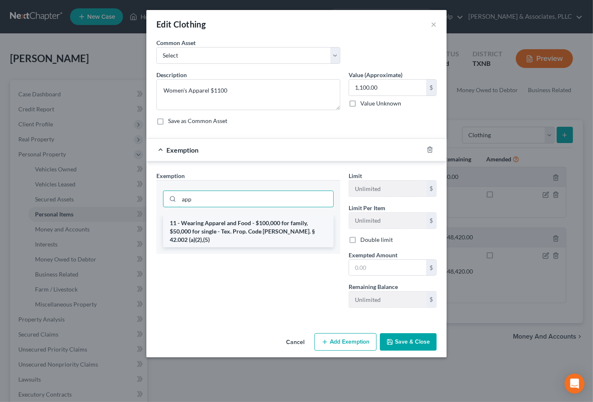
type input "app"
click at [208, 228] on li "11 - Wearing Apparel and Food - $100,000 for family, $50,000 for single - Tex. …" at bounding box center [248, 231] width 170 height 32
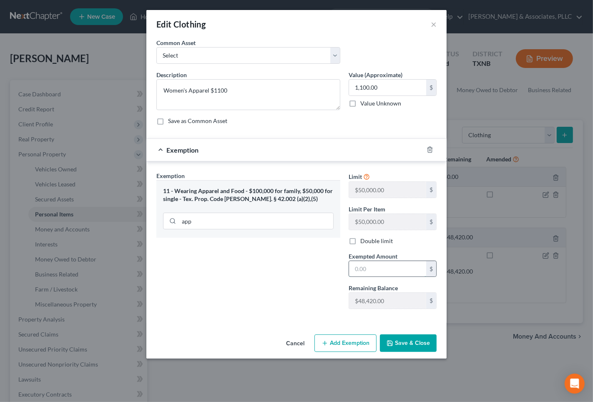
click at [369, 266] on input "text" at bounding box center [387, 269] width 77 height 16
type input "1,100.00"
drag, startPoint x: 400, startPoint y: 344, endPoint x: 398, endPoint y: 334, distance: 10.3
click at [398, 334] on div "Cancel Add Exemption Save & Close" at bounding box center [296, 345] width 300 height 28
click at [420, 347] on button "Save & Close" at bounding box center [408, 343] width 57 height 18
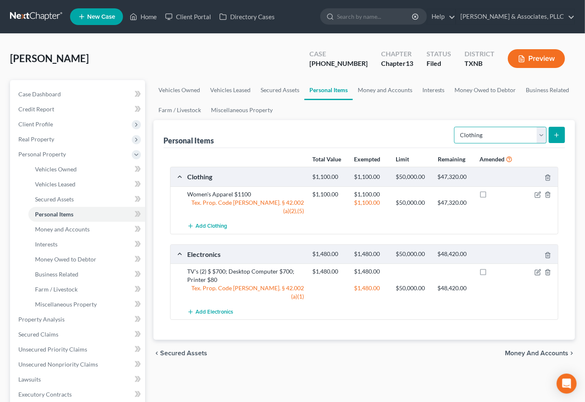
click at [502, 135] on select "Select Item Type Clothing Collectibles Of Value Electronics Firearms Household …" at bounding box center [500, 135] width 93 height 17
select select "household_goods"
click at [455, 127] on select "Select Item Type Clothing Collectibles Of Value Electronics Firearms Household …" at bounding box center [500, 135] width 93 height 17
click at [552, 130] on button "submit" at bounding box center [556, 135] width 16 height 16
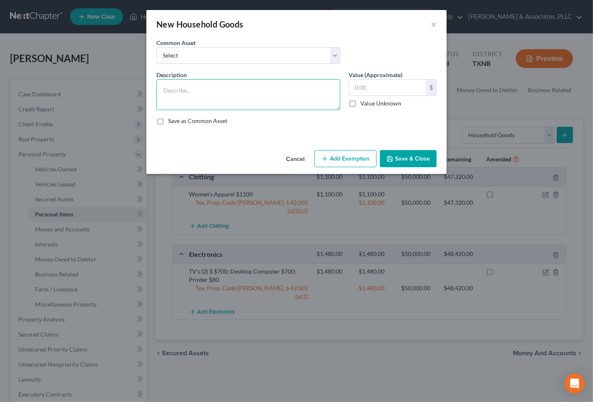
click at [176, 99] on textarea at bounding box center [248, 94] width 184 height 31
type textarea "C"
click at [333, 90] on textarea "Sofas (2) $500; Recliner Chair $100; Dressers (2) $400; Table $300" at bounding box center [248, 94] width 184 height 31
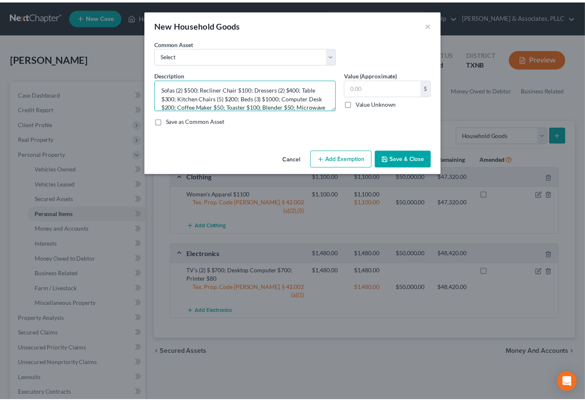
scroll to position [10, 0]
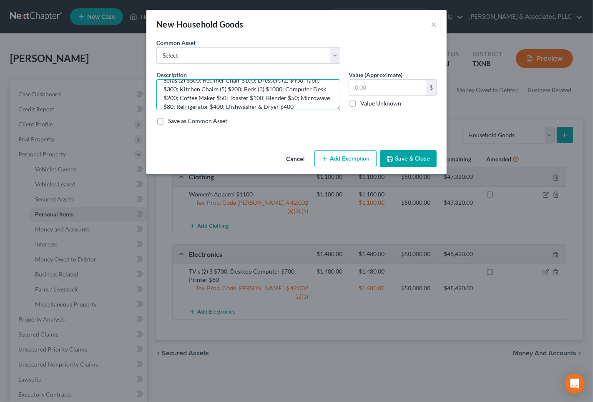
type textarea "Sofas (2) $500; Recliner Chair $100; Dressers (2) $400; Table $300; Kitchen Cha…"
click at [410, 153] on button "Save & Close" at bounding box center [408, 159] width 57 height 18
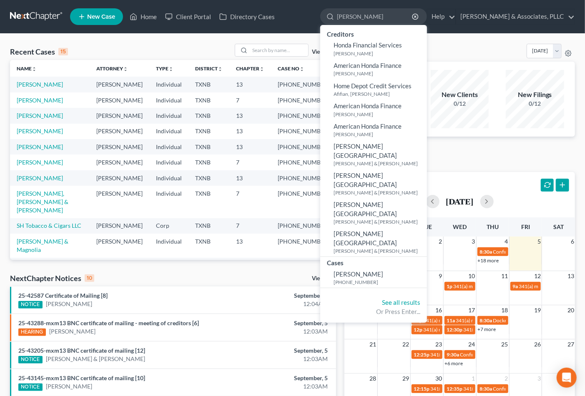
drag, startPoint x: 381, startPoint y: 19, endPoint x: 315, endPoint y: 8, distance: 67.7
click at [310, 6] on ul "New Case Home Client Portal Directory Cases [PERSON_NAME] - No Result - Credito…" at bounding box center [322, 17] width 505 height 22
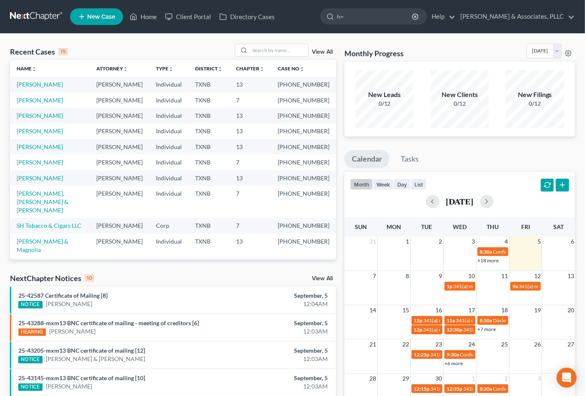
type input "h"
type input "[PERSON_NAME]"
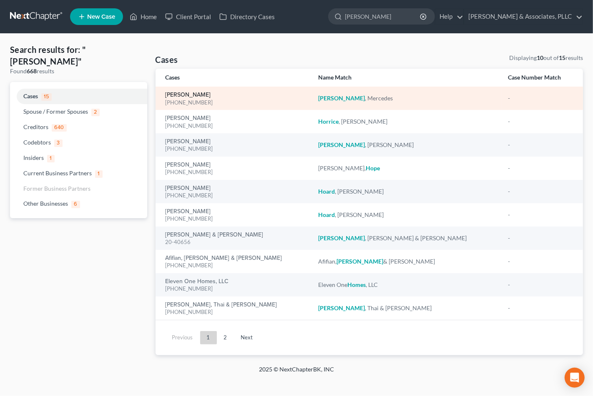
click at [187, 97] on link "[PERSON_NAME]" at bounding box center [187, 95] width 45 height 6
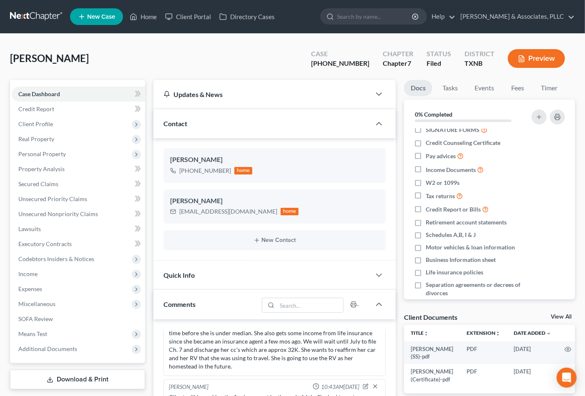
scroll to position [46, 0]
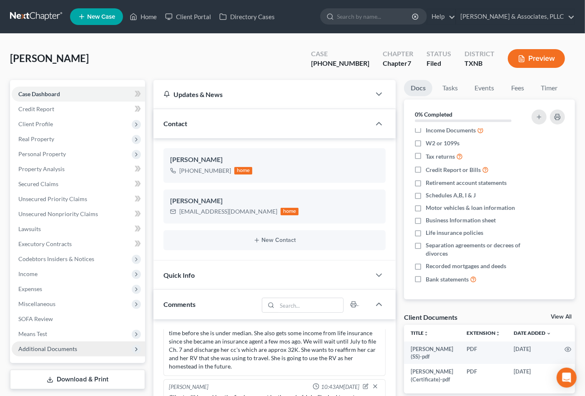
click at [61, 345] on span "Additional Documents" at bounding box center [47, 348] width 59 height 7
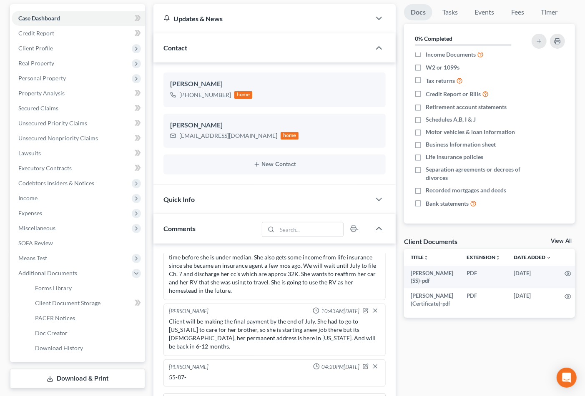
scroll to position [93, 0]
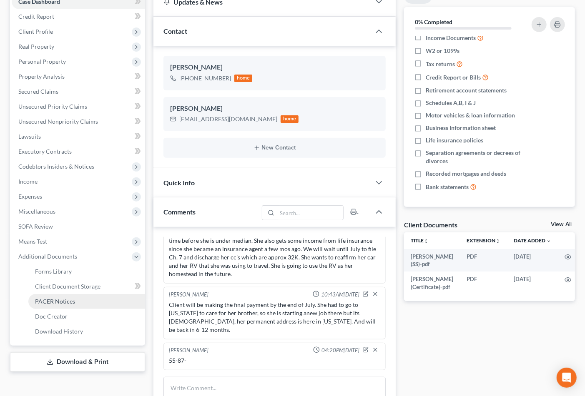
click at [70, 300] on span "PACER Notices" at bounding box center [55, 301] width 40 height 7
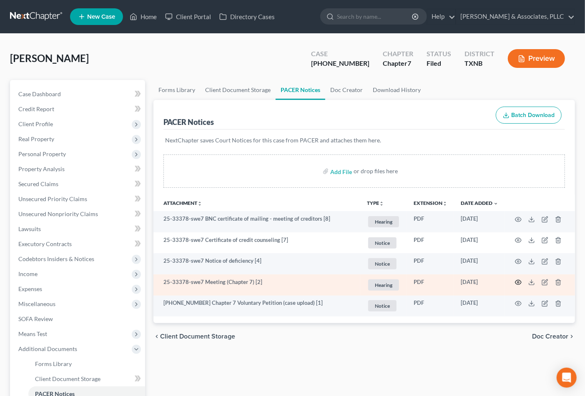
click at [520, 283] on icon "button" at bounding box center [518, 282] width 7 height 7
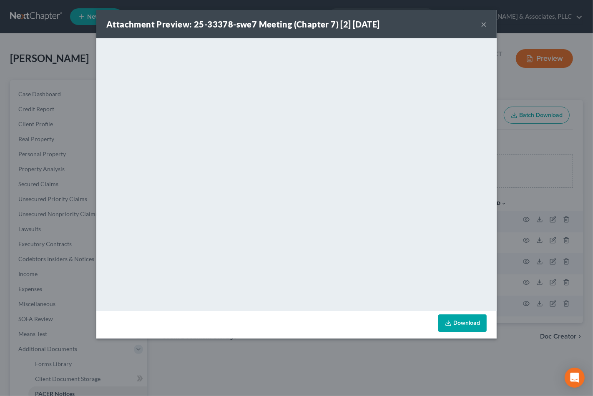
drag, startPoint x: 475, startPoint y: 13, endPoint x: 478, endPoint y: 20, distance: 6.7
click at [476, 17] on div "Attachment Preview: 25-33378-swe7 Meeting (Chapter 7) [2] [DATE] ×" at bounding box center [296, 24] width 400 height 28
click at [480, 21] on button "×" at bounding box center [483, 24] width 6 height 10
